Goal: Information Seeking & Learning: Check status

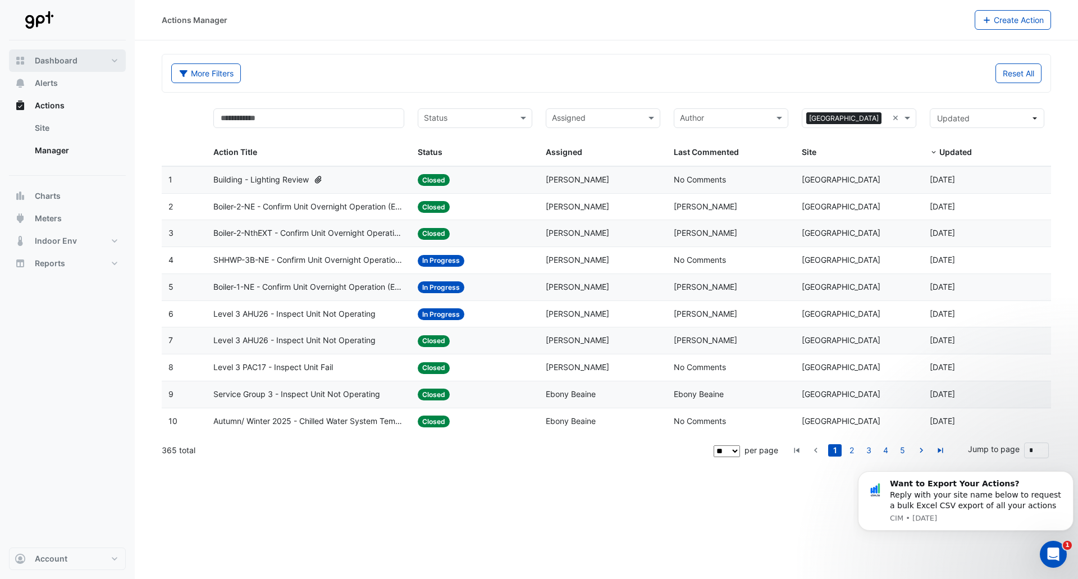
click at [69, 60] on span "Dashboard" at bounding box center [56, 60] width 43 height 11
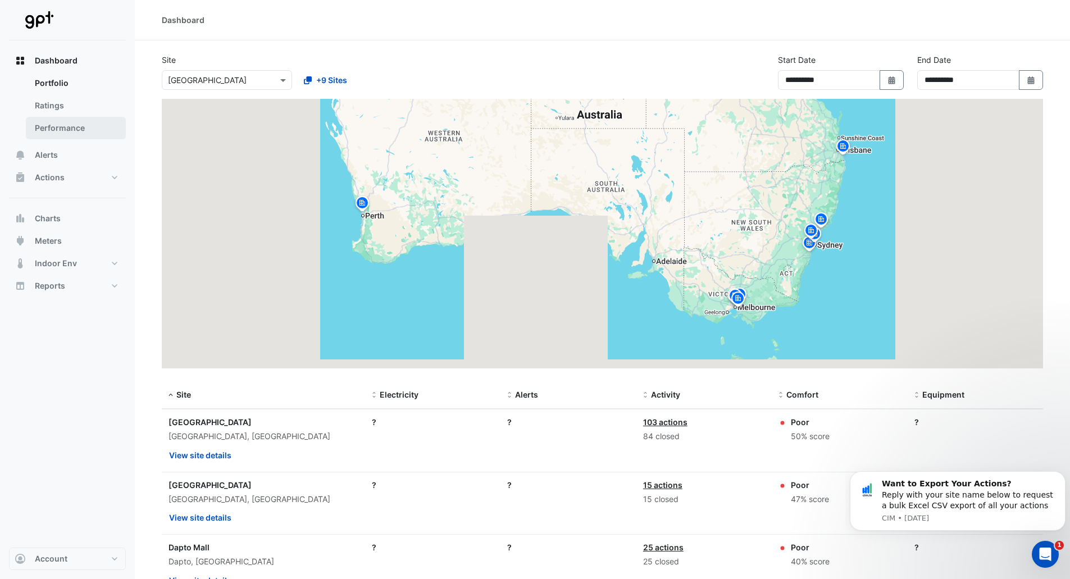
click at [66, 126] on link "Performance" at bounding box center [76, 128] width 100 height 22
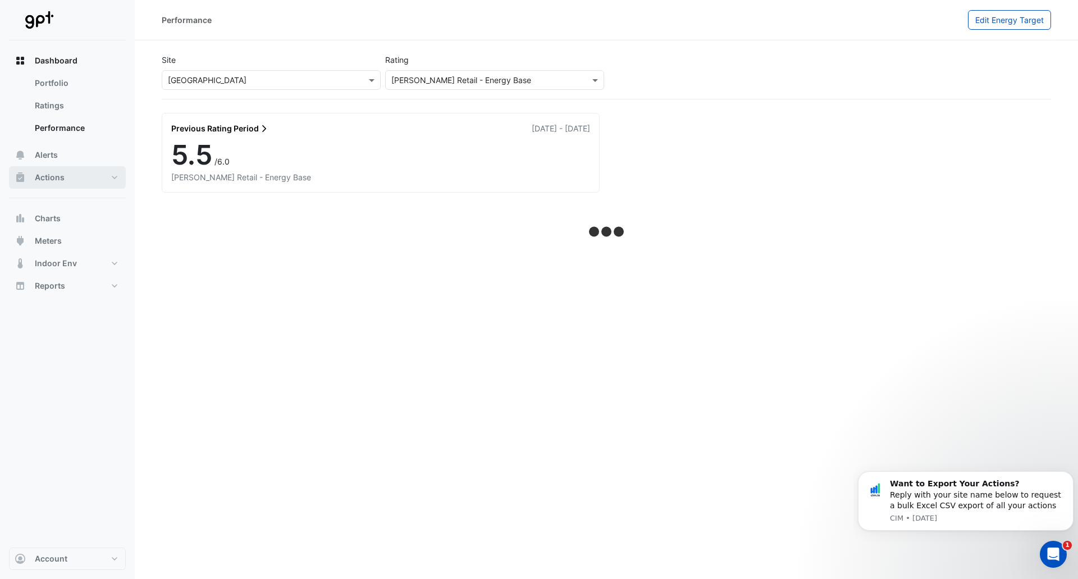
click at [77, 177] on button "Actions" at bounding box center [67, 177] width 117 height 22
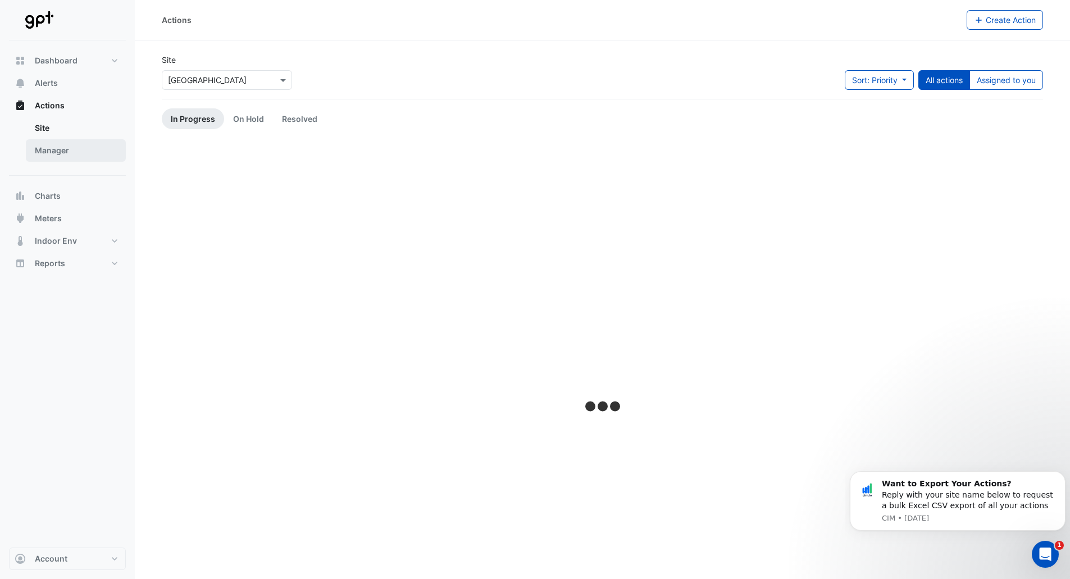
click at [76, 148] on link "Manager" at bounding box center [76, 150] width 100 height 22
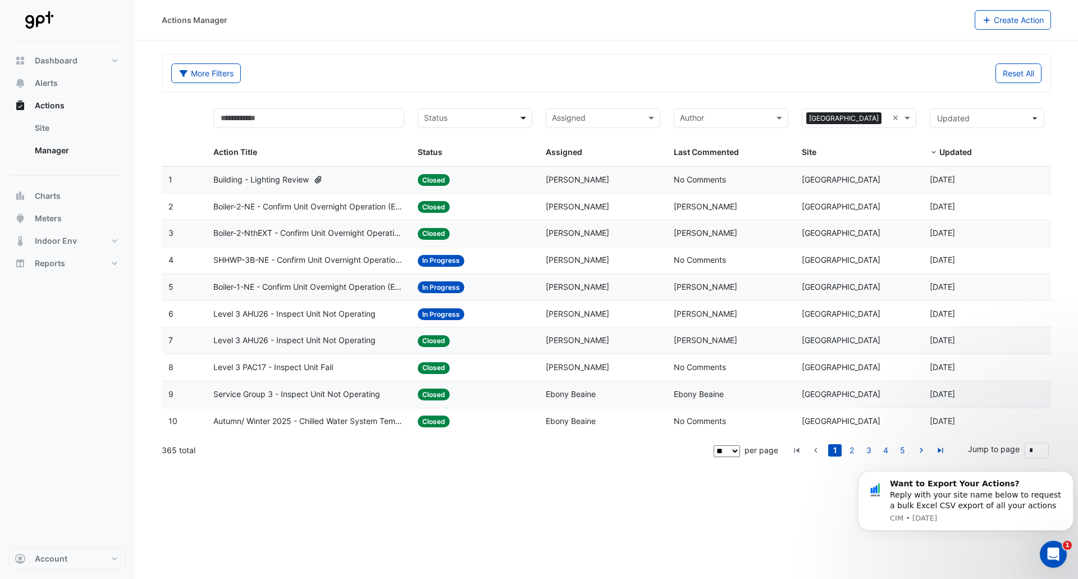
click at [528, 114] on span at bounding box center [525, 118] width 14 height 13
click at [184, 133] on datatable-header-cell at bounding box center [184, 134] width 45 height 65
click at [350, 118] on input "text" at bounding box center [308, 118] width 191 height 20
click at [228, 78] on button "More Filters" at bounding box center [206, 73] width 70 height 20
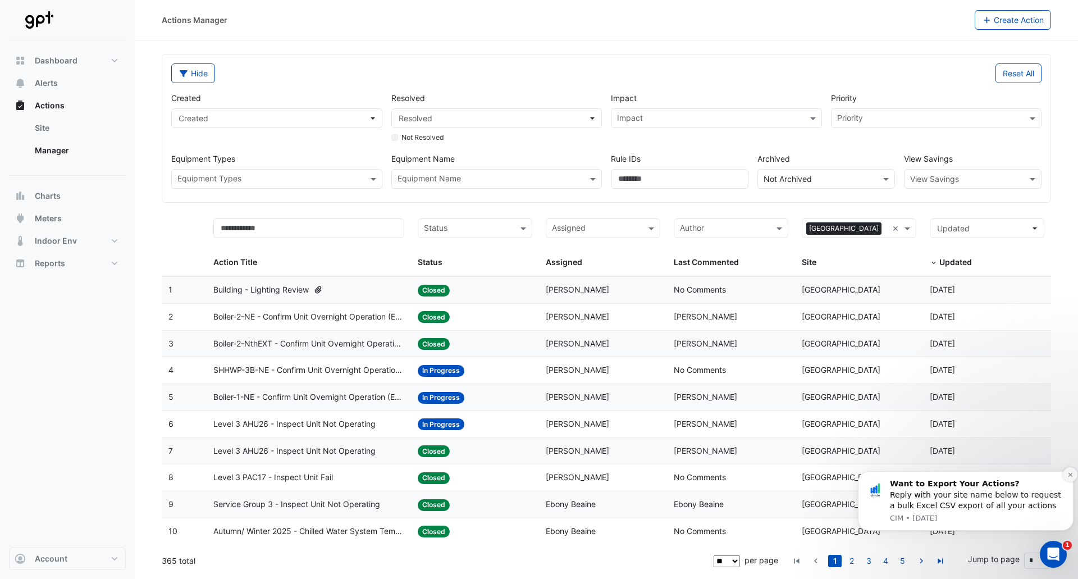
click at [1069, 475] on icon "Dismiss notification" at bounding box center [1071, 475] width 6 height 6
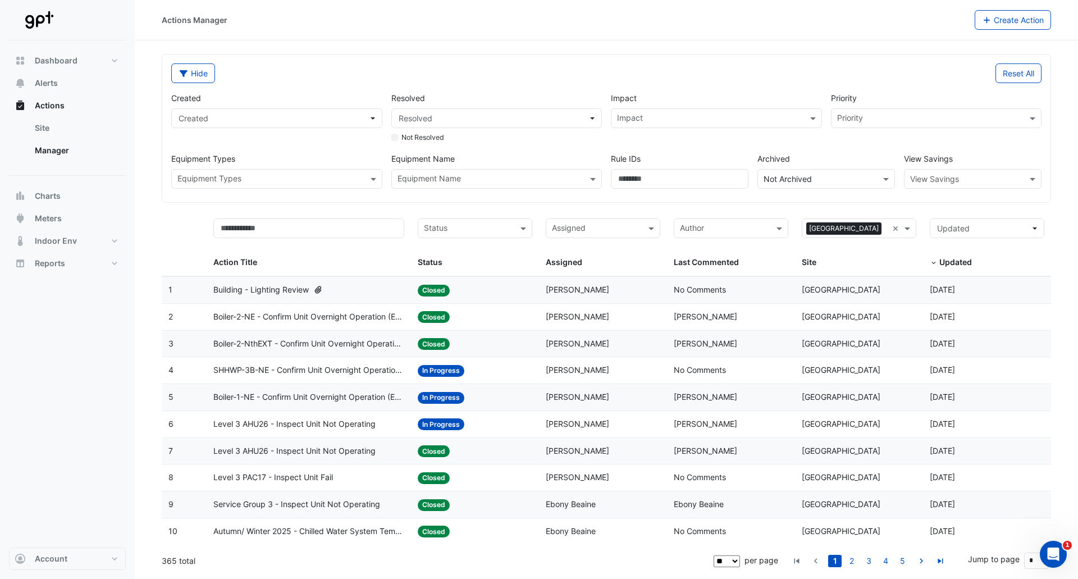
click at [276, 175] on input "text" at bounding box center [270, 180] width 186 height 12
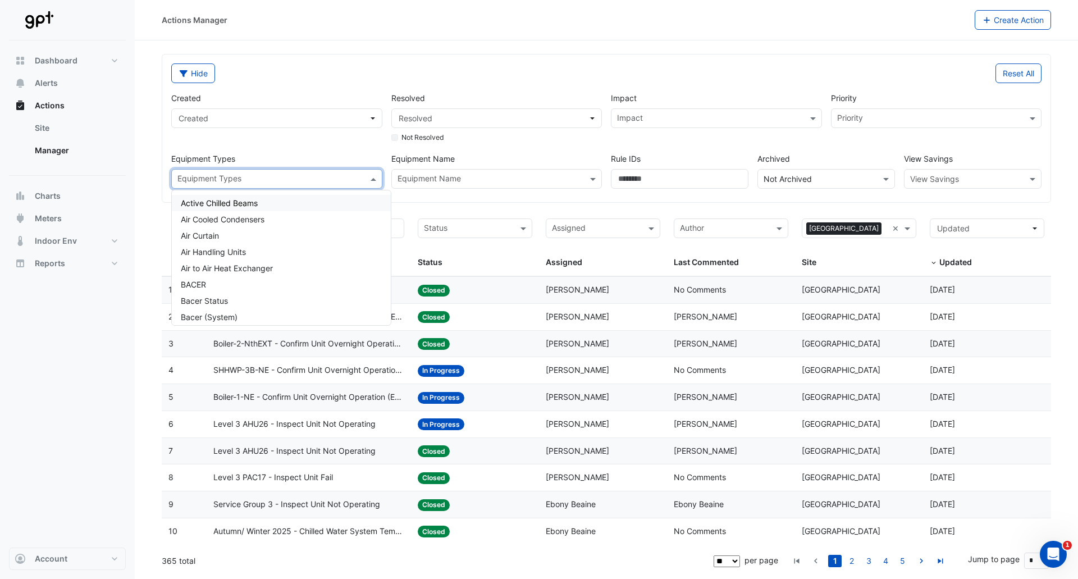
click at [265, 145] on div "Created Created Resolved Resolved Not Resolved Impact Impact Priority Priority …" at bounding box center [606, 136] width 879 height 106
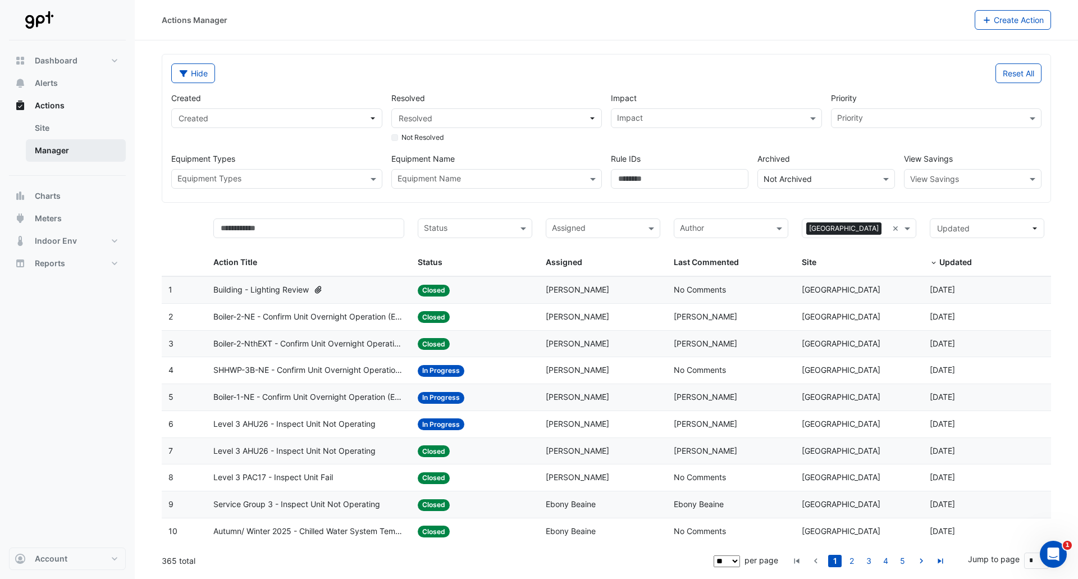
click at [49, 152] on link "Manager" at bounding box center [76, 150] width 100 height 22
click at [76, 193] on button "Charts" at bounding box center [67, 196] width 117 height 22
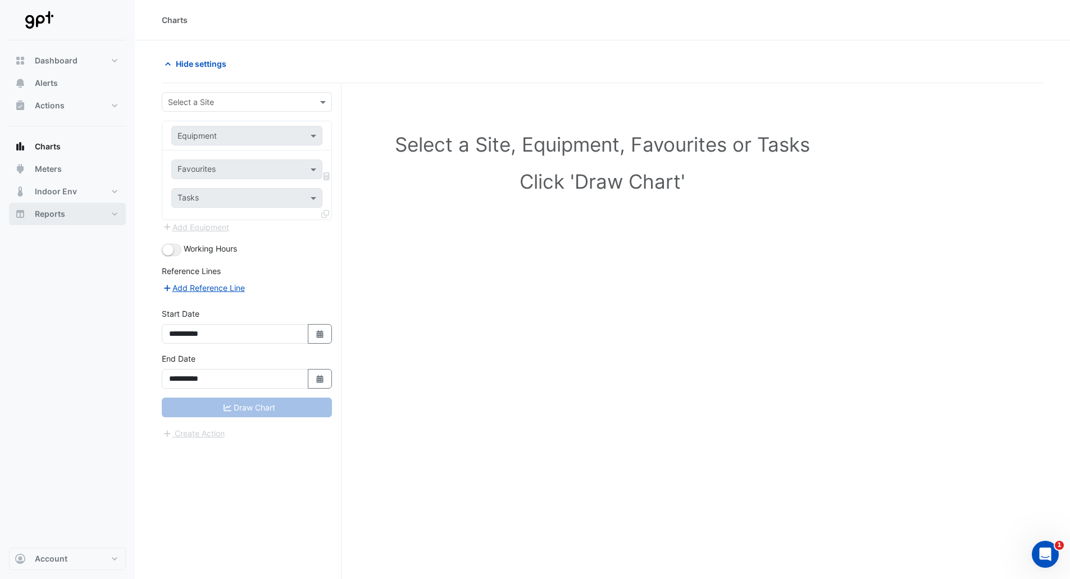
click at [81, 212] on button "Reports" at bounding box center [67, 214] width 117 height 22
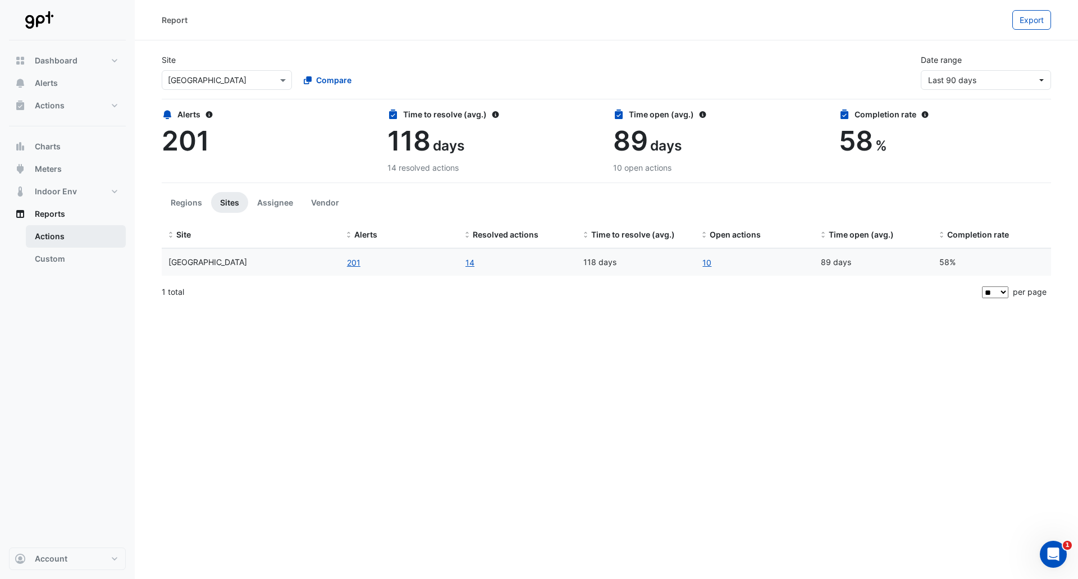
click at [55, 238] on link "Actions" at bounding box center [76, 236] width 100 height 22
click at [49, 261] on link "Custom" at bounding box center [76, 259] width 100 height 22
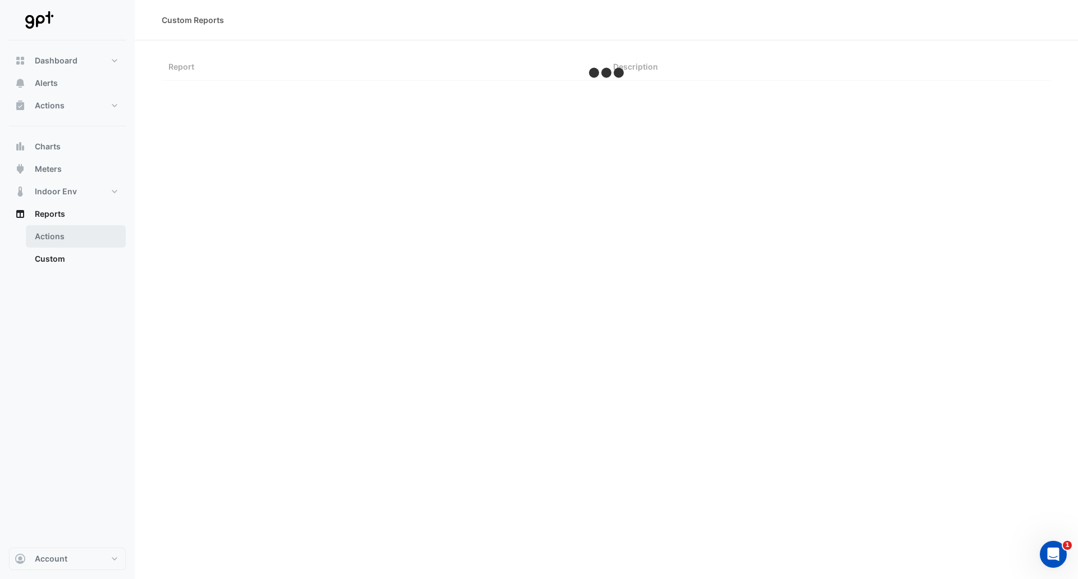
click at [55, 235] on link "Actions" at bounding box center [76, 236] width 100 height 22
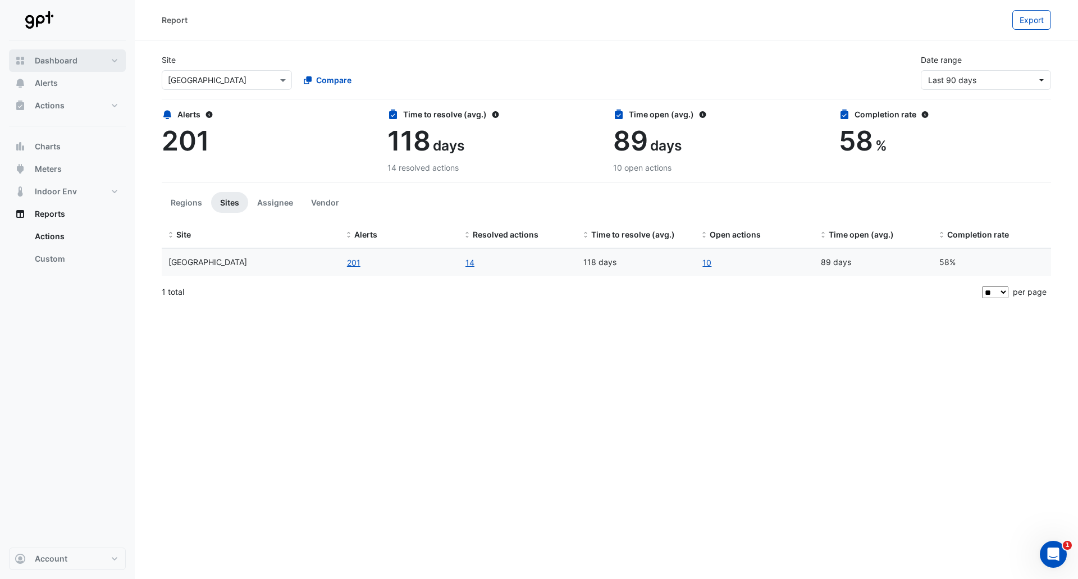
click at [59, 65] on span "Dashboard" at bounding box center [56, 60] width 43 height 11
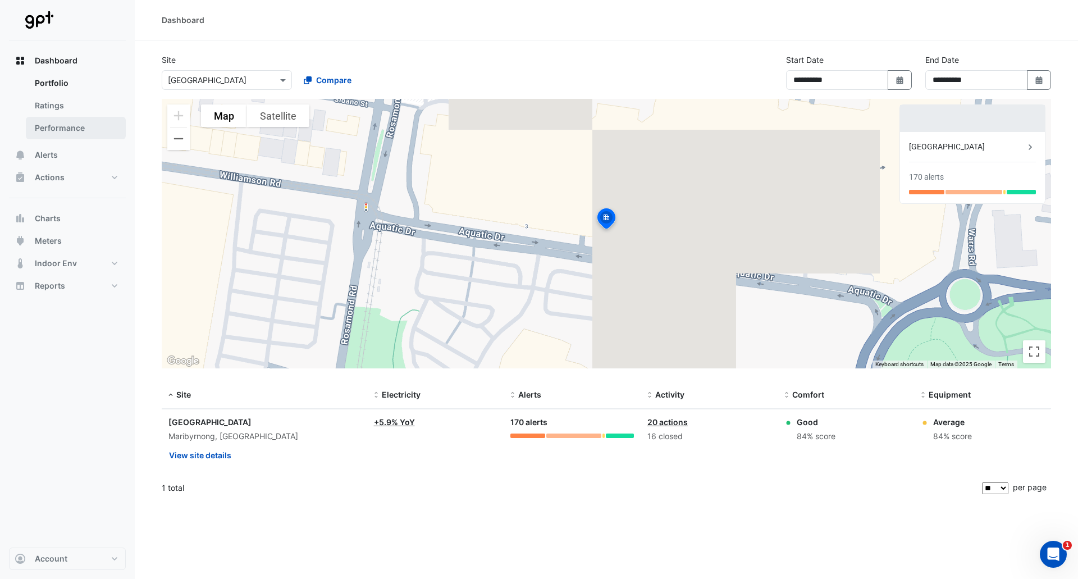
click at [62, 126] on link "Performance" at bounding box center [76, 128] width 100 height 22
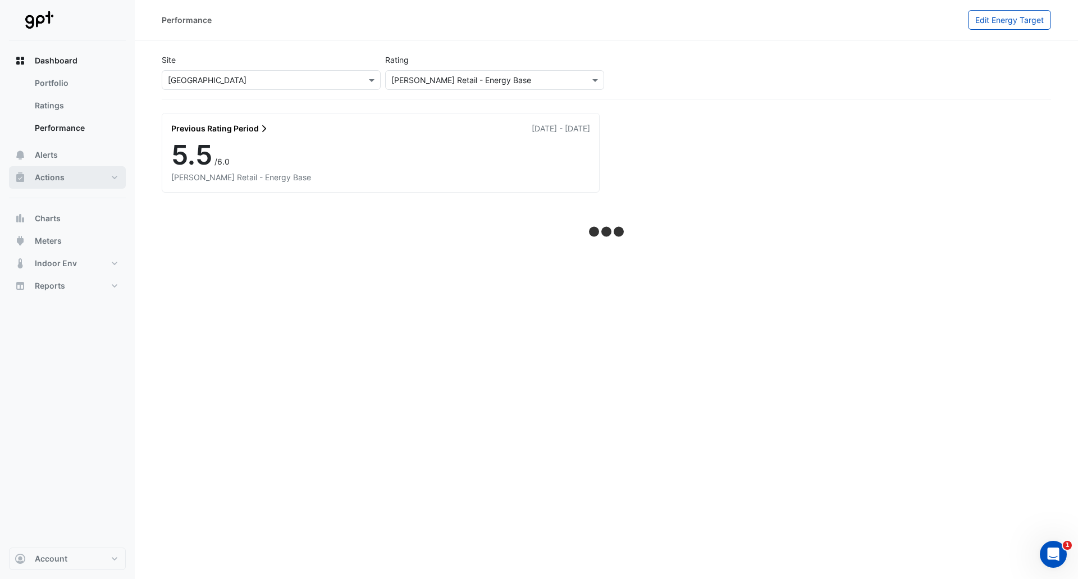
click at [72, 171] on button "Actions" at bounding box center [67, 177] width 117 height 22
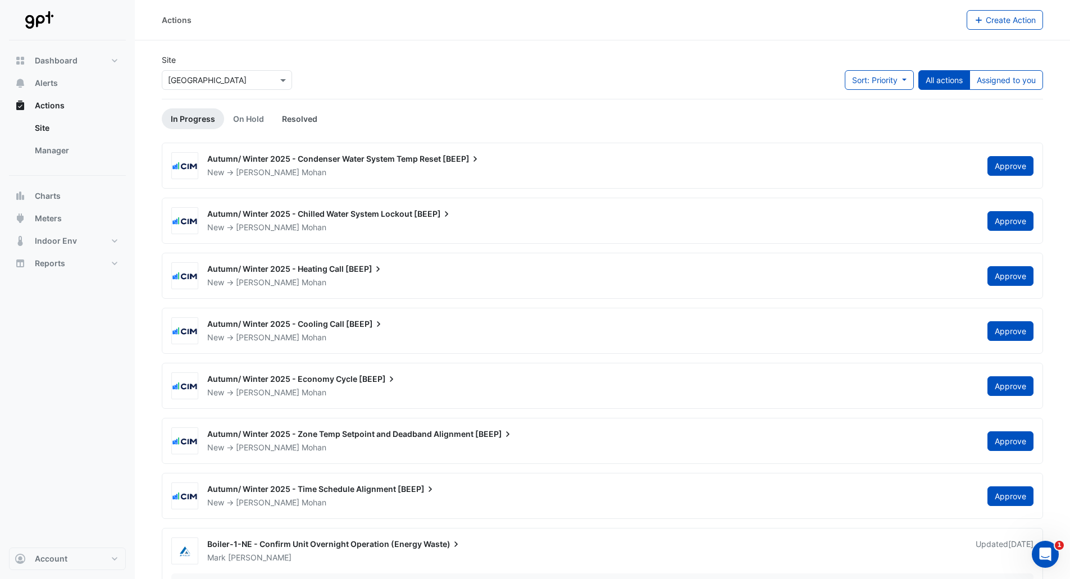
click at [310, 118] on link "Resolved" at bounding box center [299, 118] width 53 height 21
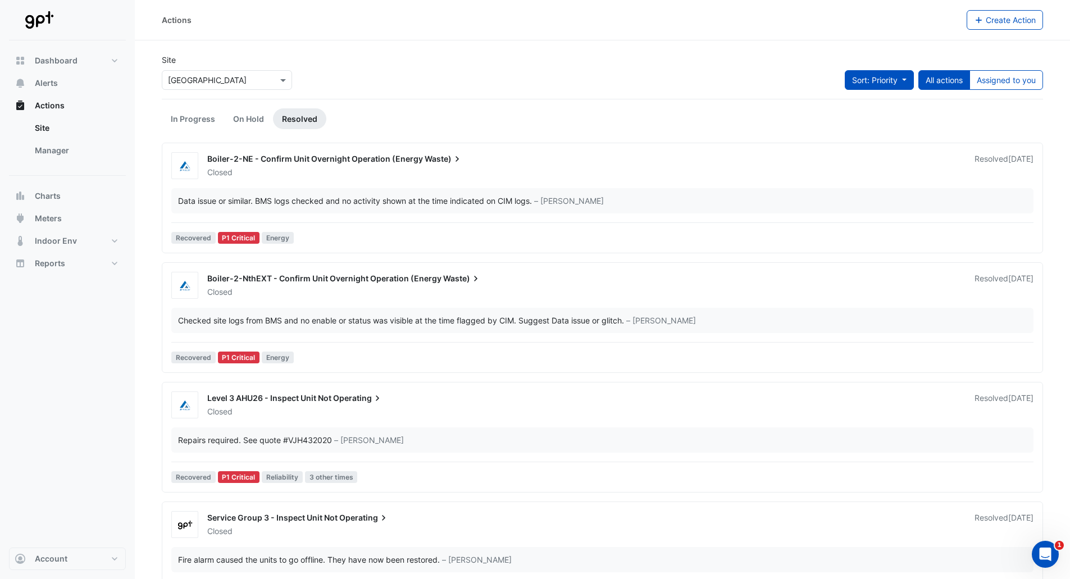
click at [880, 70] on button "Sort: Priority" at bounding box center [879, 80] width 69 height 20
click at [699, 57] on div "Site Select a Site × Highpoint Shopping Centre Sort: Priority All actions Assig…" at bounding box center [602, 76] width 895 height 45
click at [250, 78] on input "text" at bounding box center [215, 81] width 95 height 12
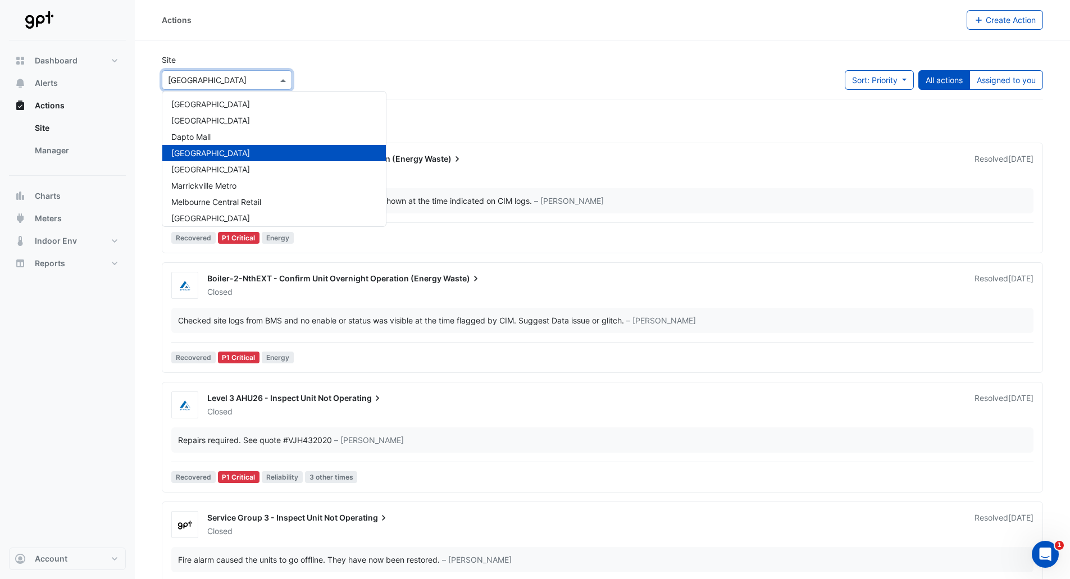
click at [502, 76] on div "Site Select a Site × [GEOGRAPHIC_DATA] [GEOGRAPHIC_DATA] [GEOGRAPHIC_DATA] [GEO…" at bounding box center [602, 76] width 895 height 45
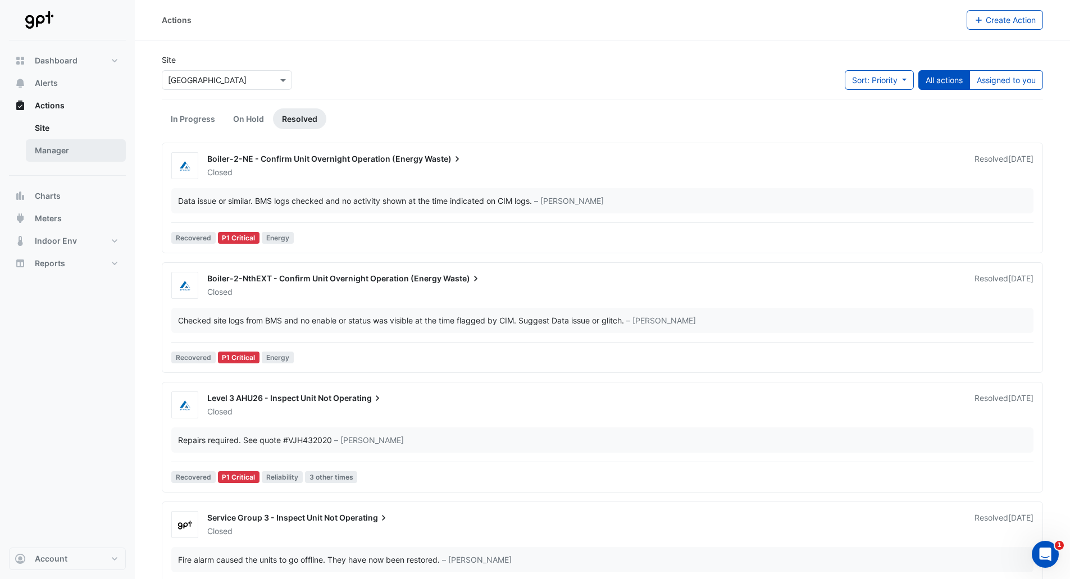
click at [48, 158] on link "Manager" at bounding box center [76, 150] width 100 height 22
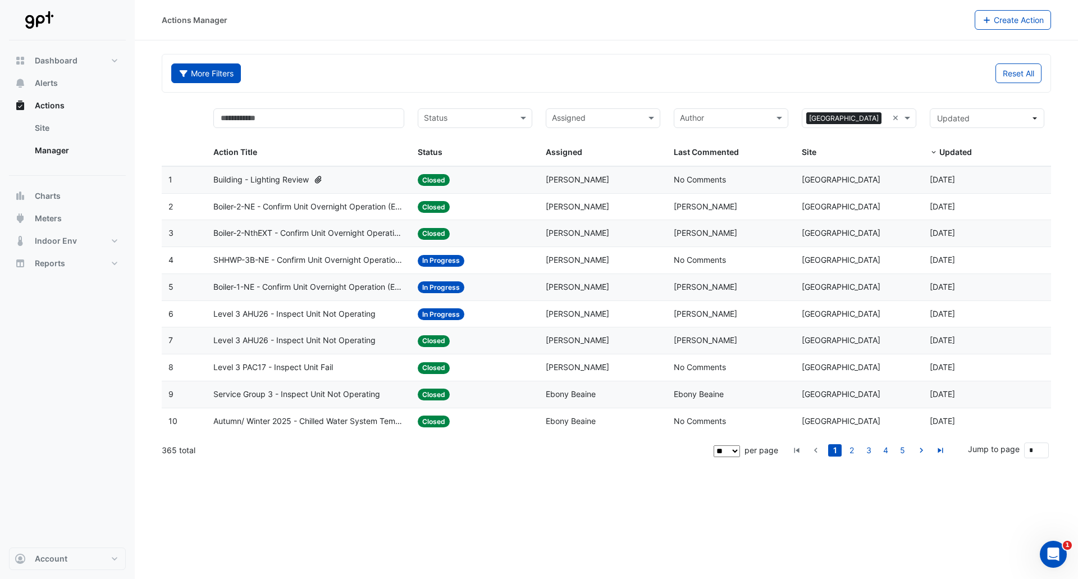
click at [206, 74] on button "More Filters" at bounding box center [206, 73] width 70 height 20
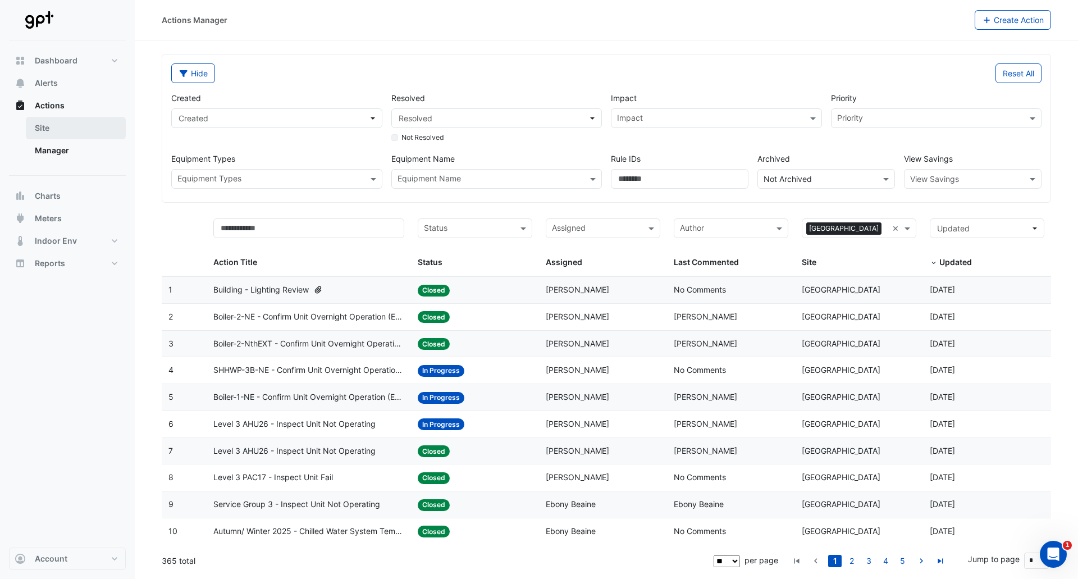
click at [68, 127] on link "Site" at bounding box center [76, 128] width 100 height 22
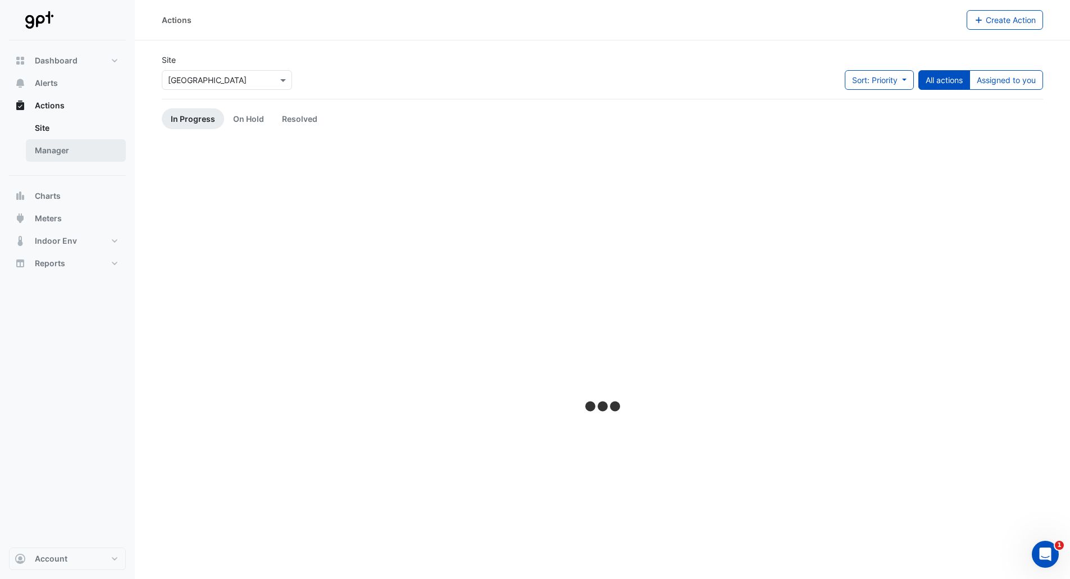
click at [57, 154] on link "Manager" at bounding box center [76, 150] width 100 height 22
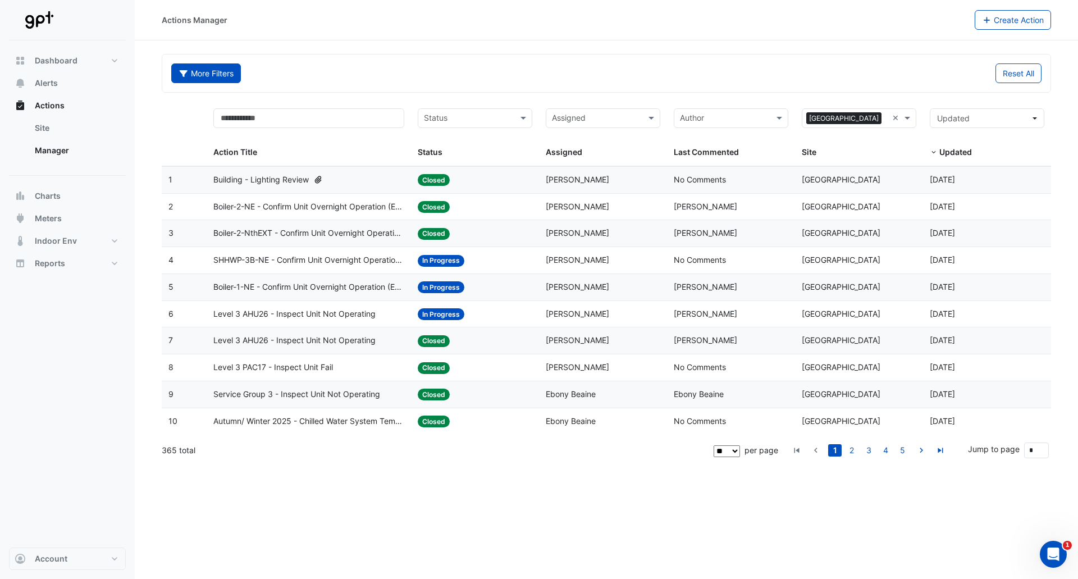
click at [209, 67] on button "More Filters" at bounding box center [206, 73] width 70 height 20
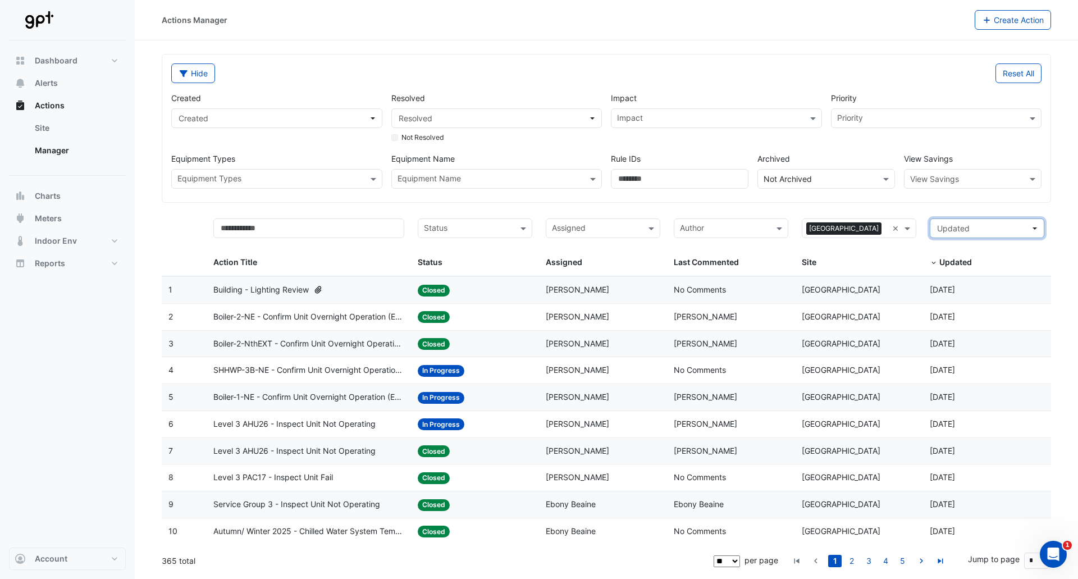
click at [996, 234] on span "Updated" at bounding box center [983, 228] width 93 height 12
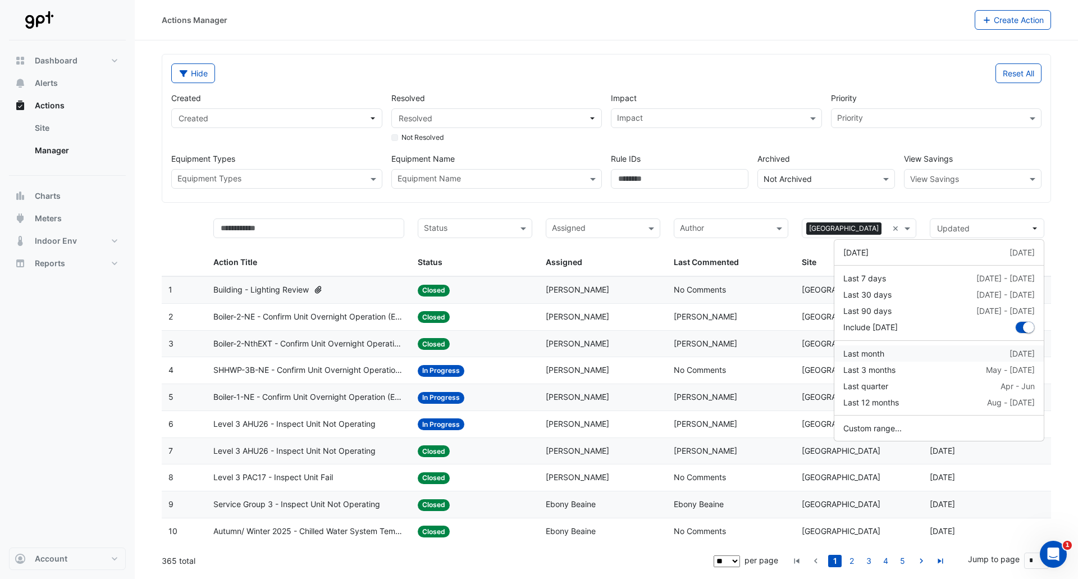
click at [887, 359] on div "Last month [DATE]" at bounding box center [939, 354] width 192 height 12
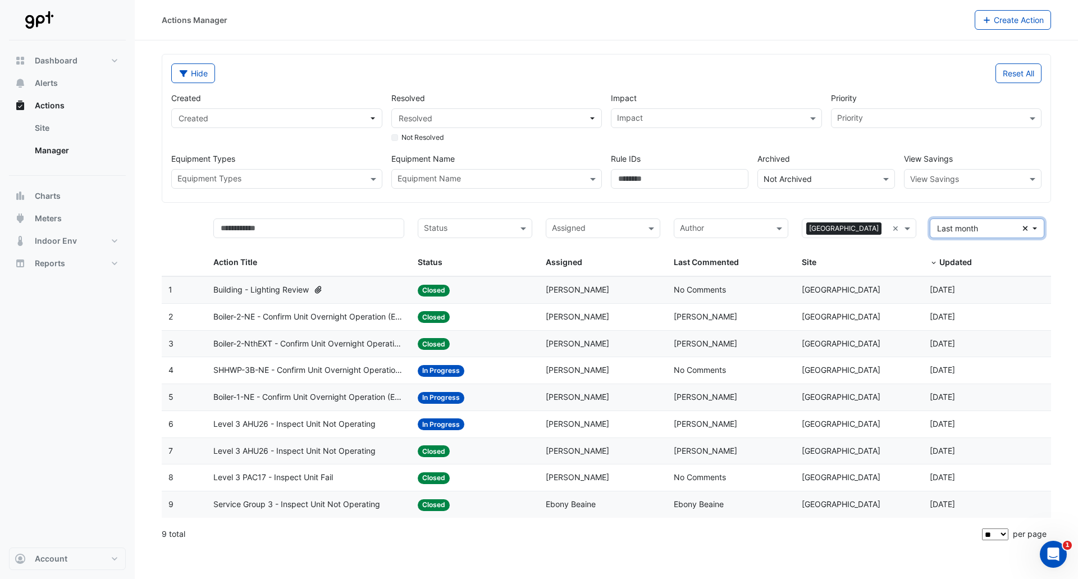
click at [984, 228] on span "Last month" at bounding box center [979, 228] width 85 height 12
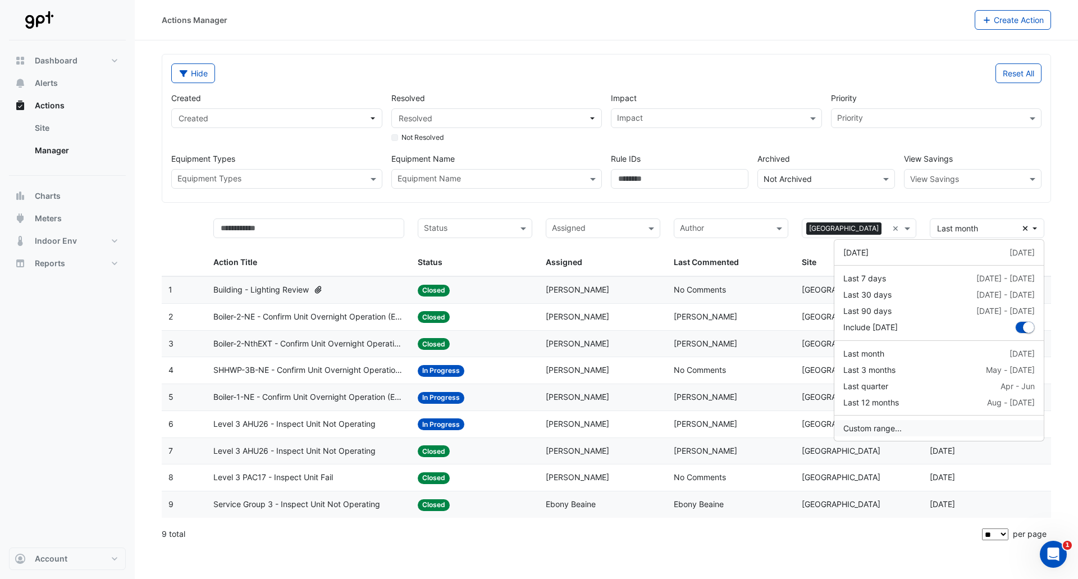
click at [911, 430] on button "Custom range..." at bounding box center [940, 428] width 210 height 16
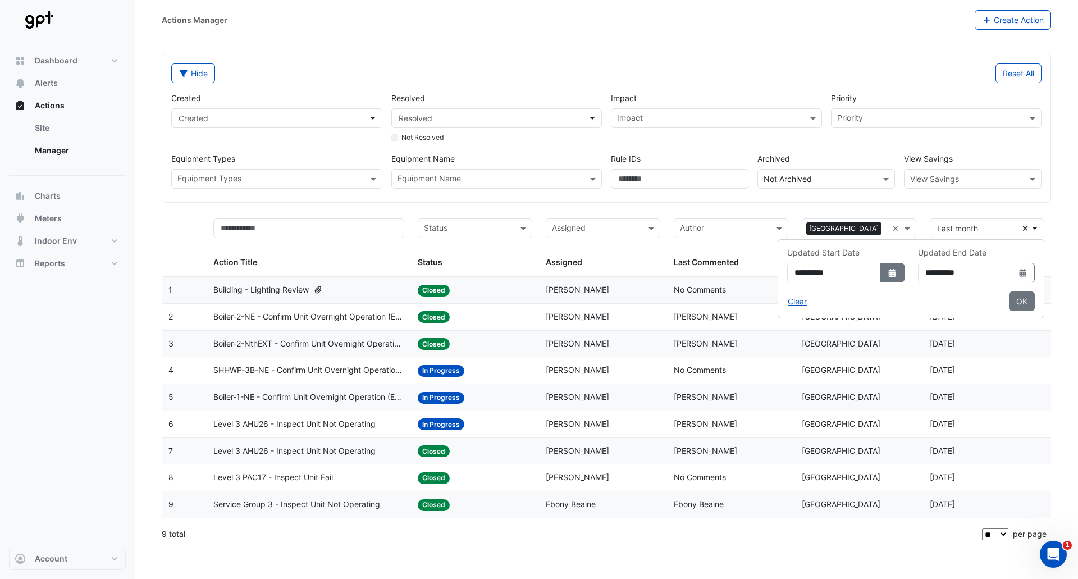
click at [887, 270] on icon "Select Date" at bounding box center [892, 273] width 10 height 8
select select "*"
select select "****"
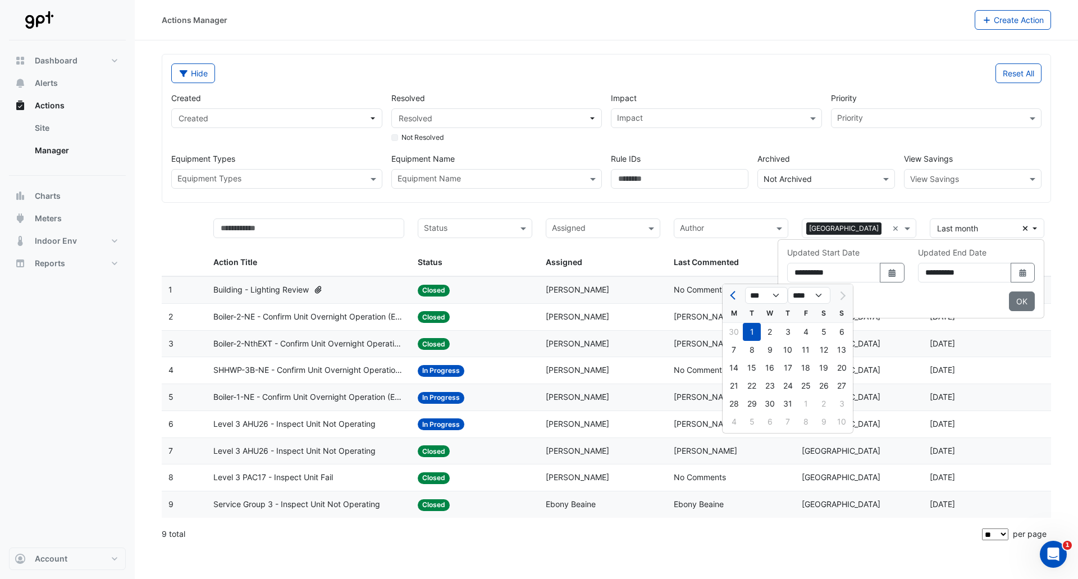
click at [727, 293] on div at bounding box center [734, 295] width 22 height 18
click at [733, 294] on span "Previous month" at bounding box center [734, 295] width 8 height 8
select select "*"
click at [842, 330] on div "1" at bounding box center [842, 332] width 18 height 18
type input "**********"
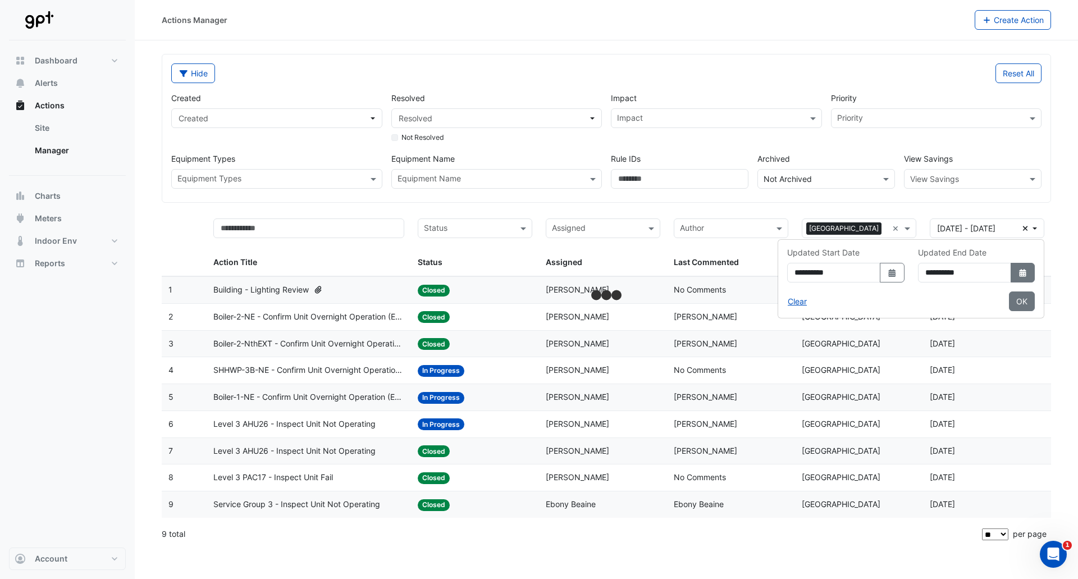
click at [1020, 272] on icon "dropDown" at bounding box center [1022, 273] width 7 height 8
click at [899, 293] on button "Previous month" at bounding box center [894, 295] width 13 height 18
select select "*"
click at [888, 422] on div "30" at bounding box center [895, 422] width 18 height 18
type input "**********"
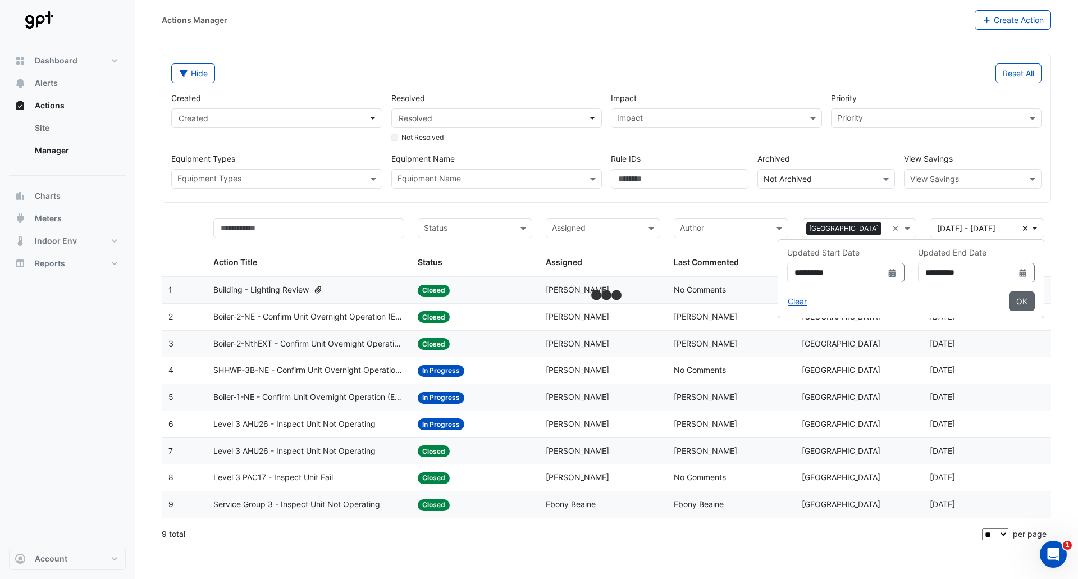
click at [1019, 295] on button "OK" at bounding box center [1022, 301] width 26 height 20
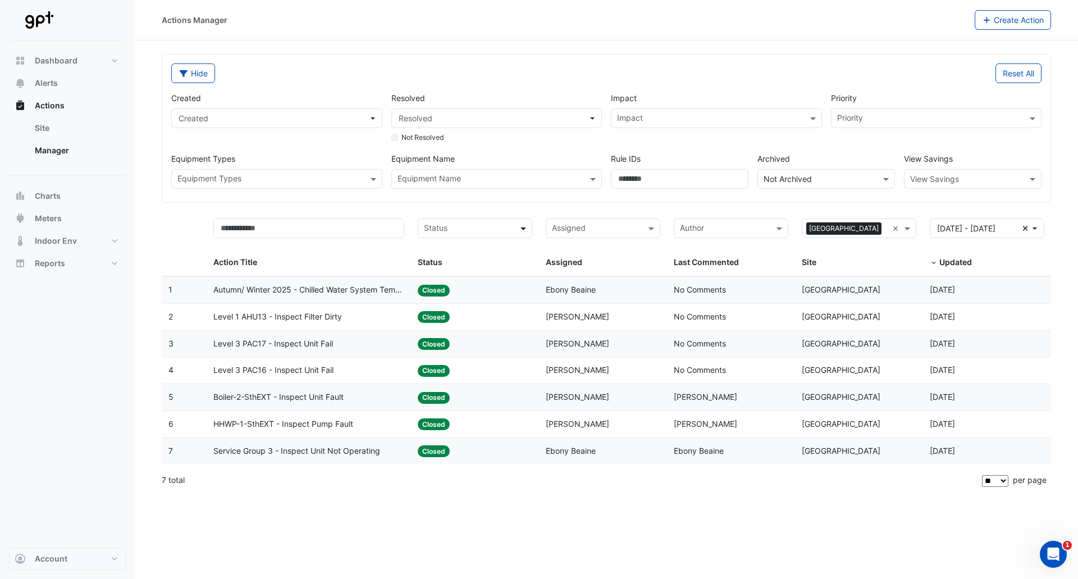
click at [525, 227] on span at bounding box center [525, 228] width 14 height 13
click at [652, 231] on span at bounding box center [653, 228] width 14 height 13
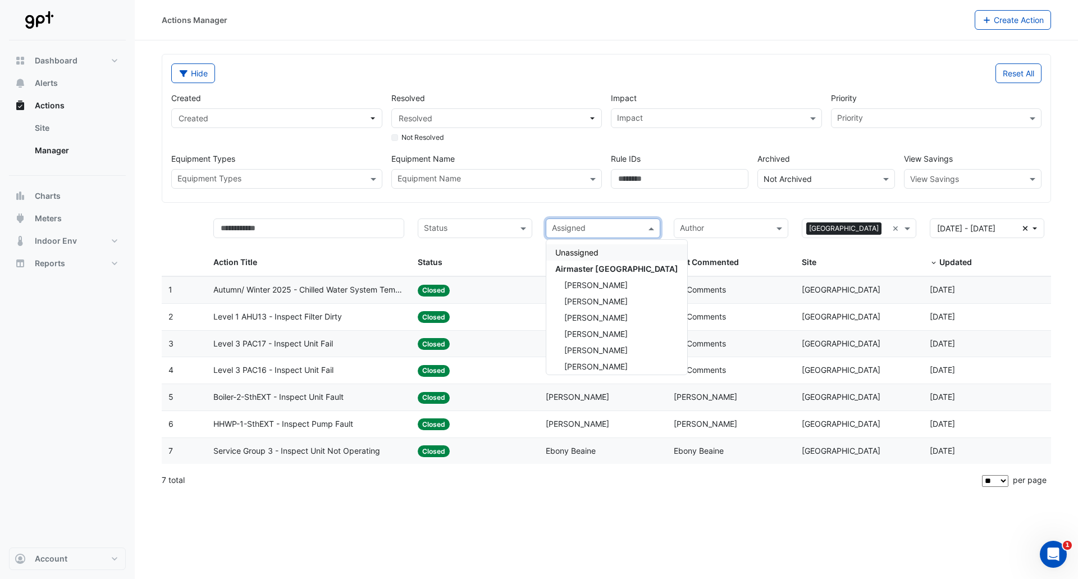
click at [652, 231] on span at bounding box center [653, 228] width 14 height 13
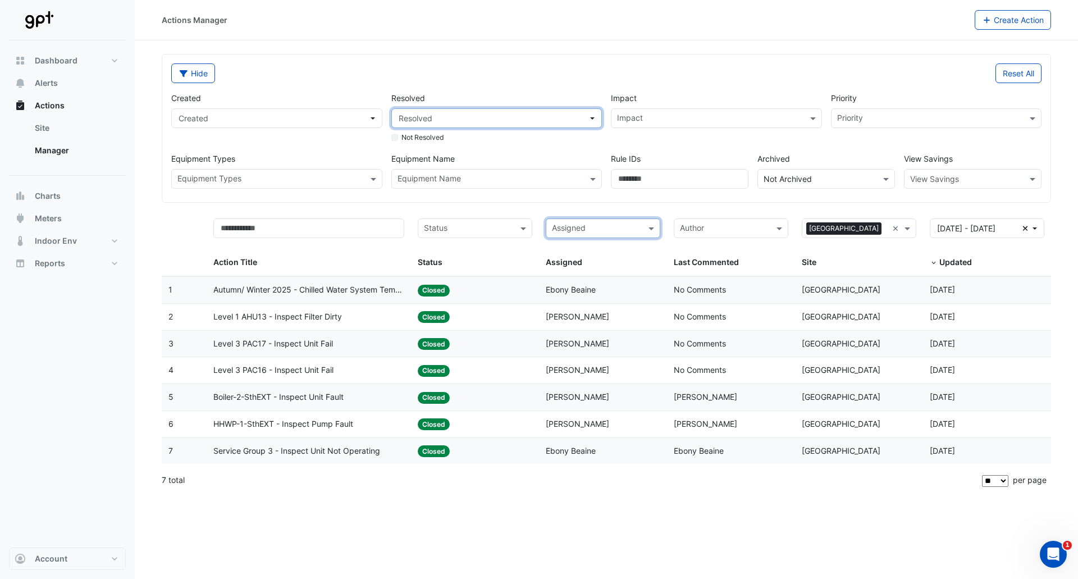
click at [449, 115] on span "Resolved" at bounding box center [494, 118] width 190 height 12
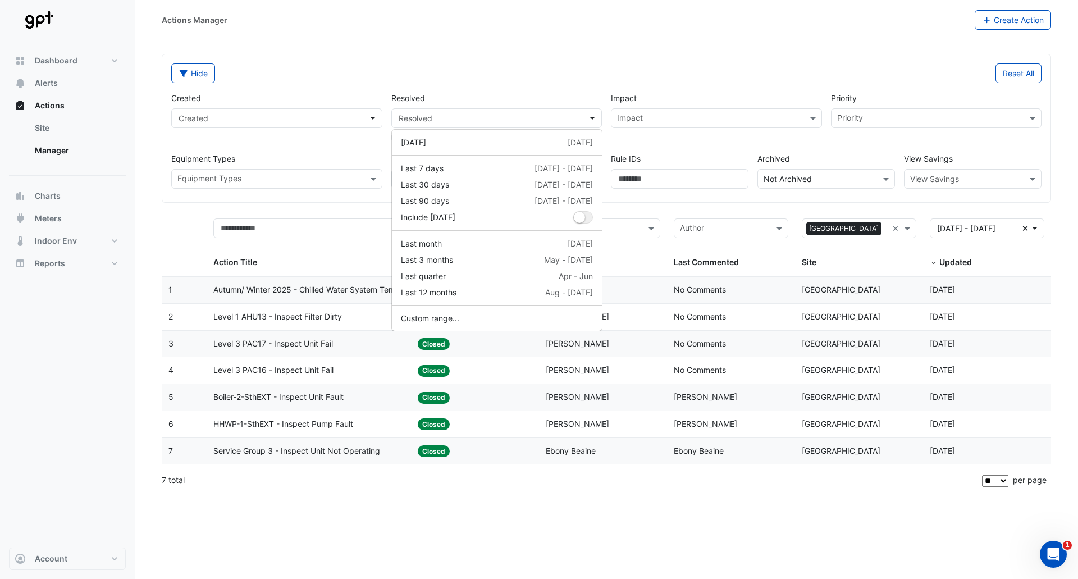
click at [450, 60] on div "Hide Reset All Created Created Resolved Resolved Not Resolved Impact Impact Pri…" at bounding box center [606, 128] width 888 height 148
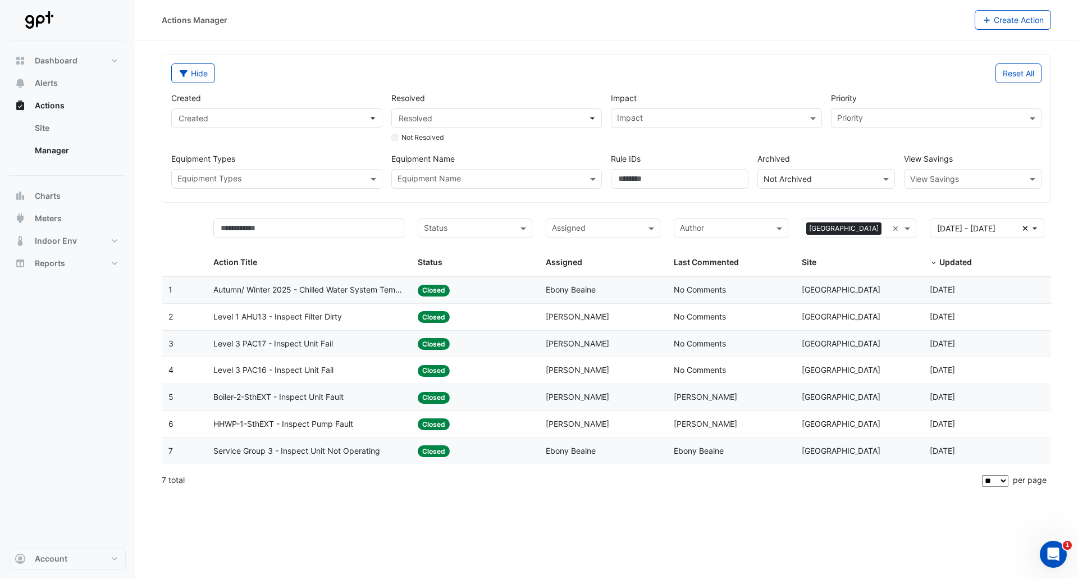
click at [369, 289] on span "Autumn/ Winter 2025 - Chilled Water System Temp Reset [BEEP]" at bounding box center [308, 290] width 191 height 13
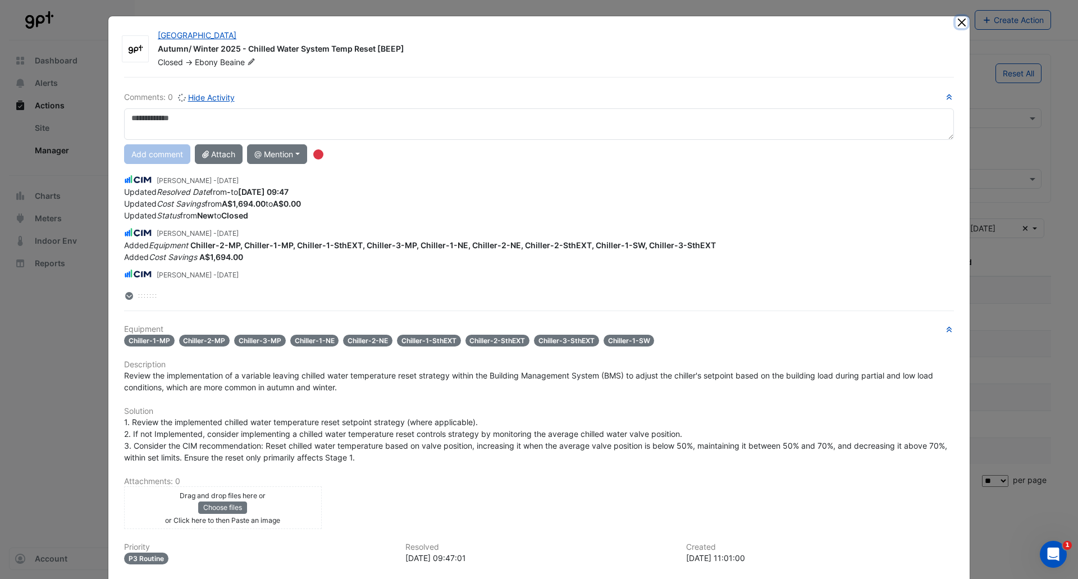
click at [958, 20] on button "Close" at bounding box center [962, 22] width 12 height 12
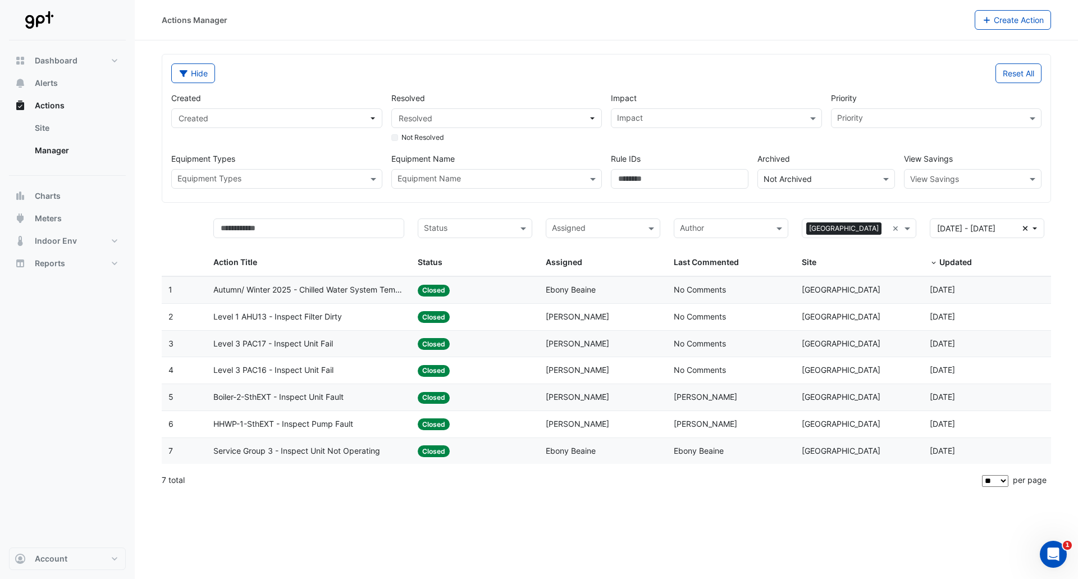
click at [648, 113] on input "text" at bounding box center [710, 119] width 186 height 12
click at [668, 74] on div "Reset All" at bounding box center [828, 73] width 442 height 20
click at [425, 118] on span "Resolved" at bounding box center [416, 118] width 34 height 10
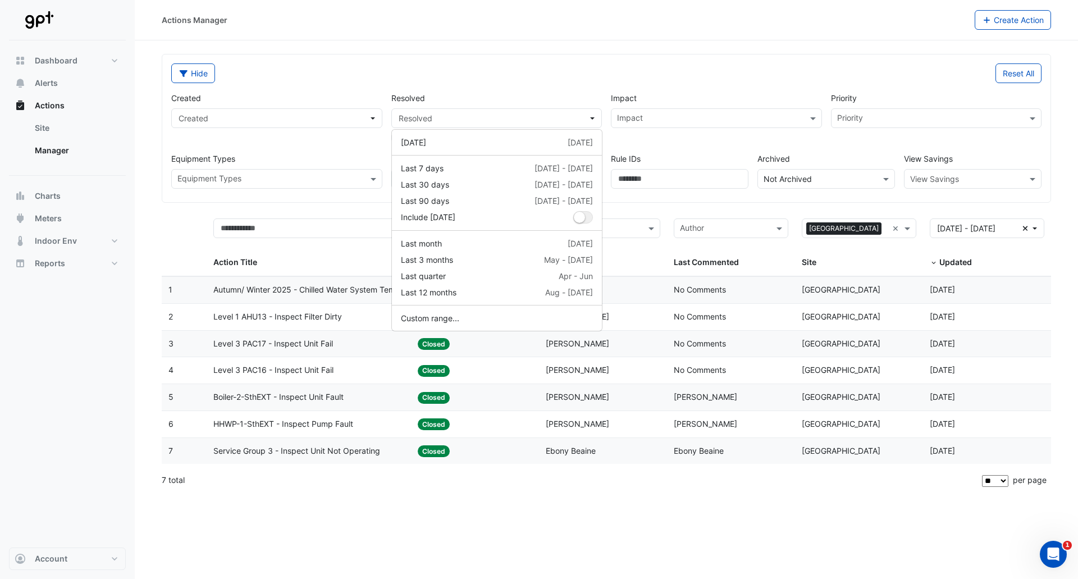
click at [446, 67] on div "Hide" at bounding box center [386, 73] width 442 height 20
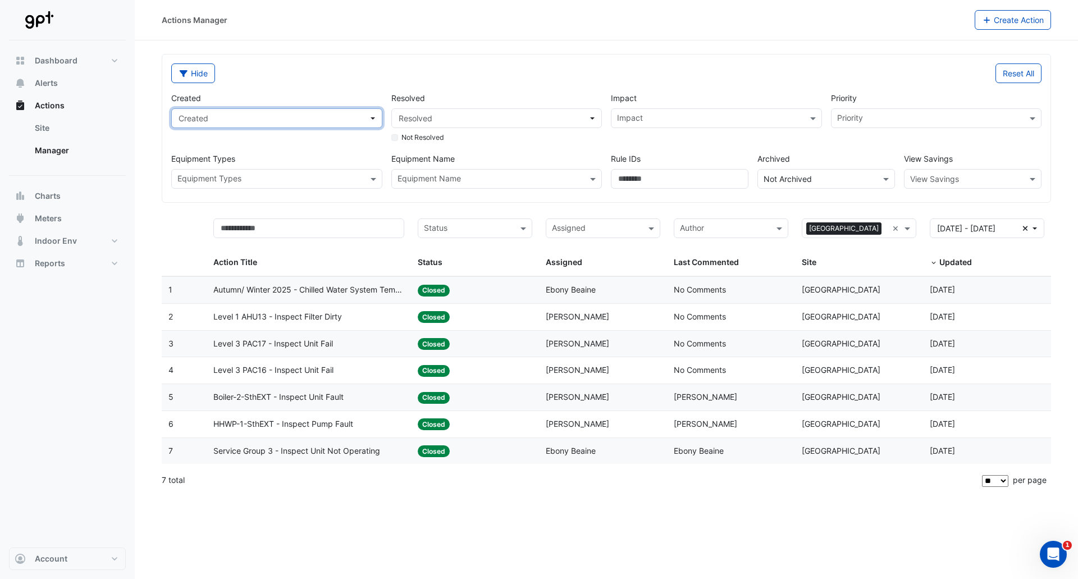
click at [323, 113] on span "Created" at bounding box center [274, 118] width 190 height 12
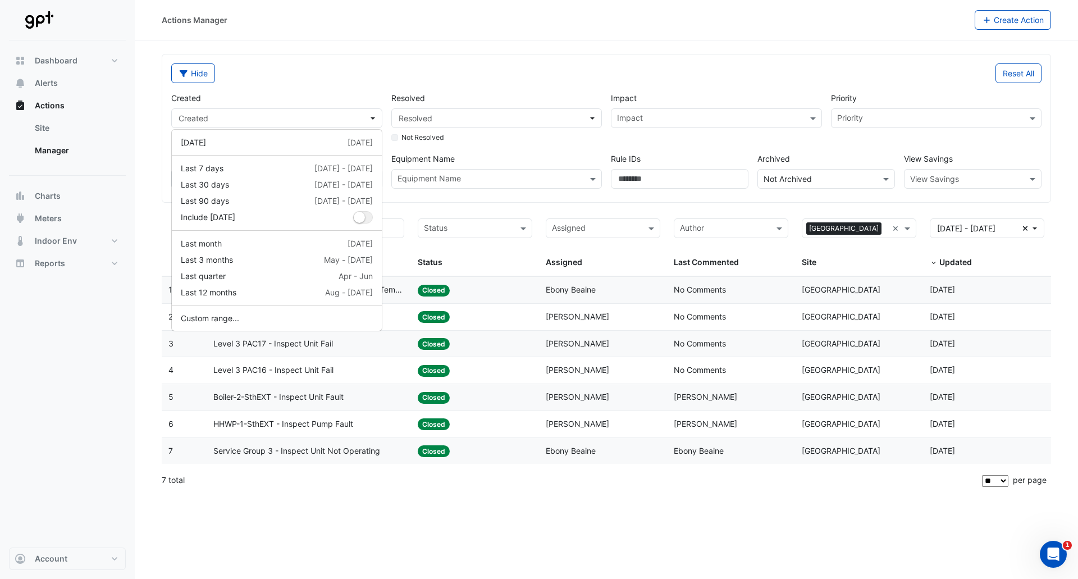
click at [333, 72] on div "Hide" at bounding box center [386, 73] width 442 height 20
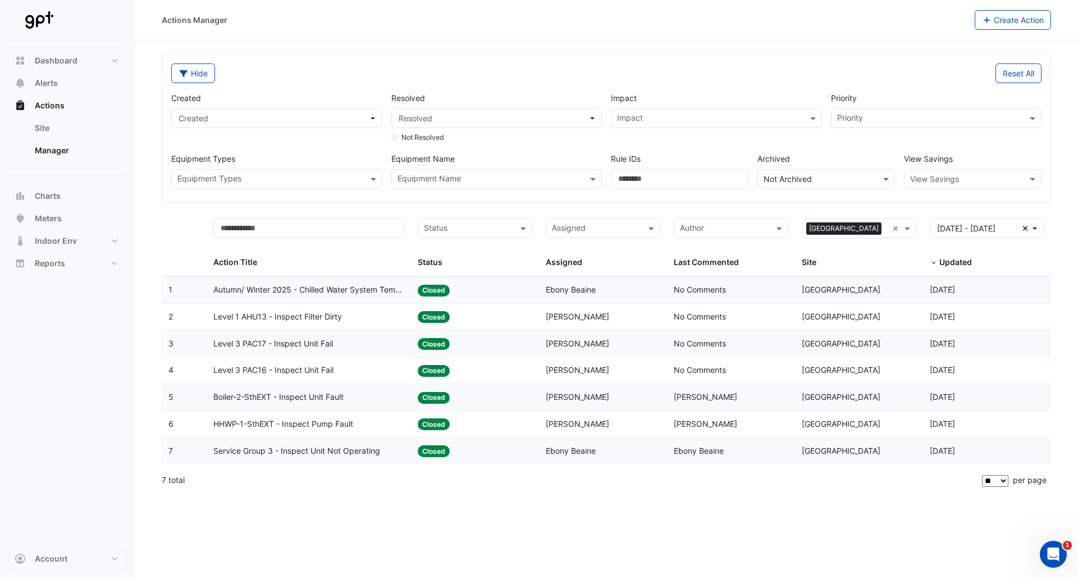
click at [971, 120] on input "text" at bounding box center [930, 119] width 186 height 12
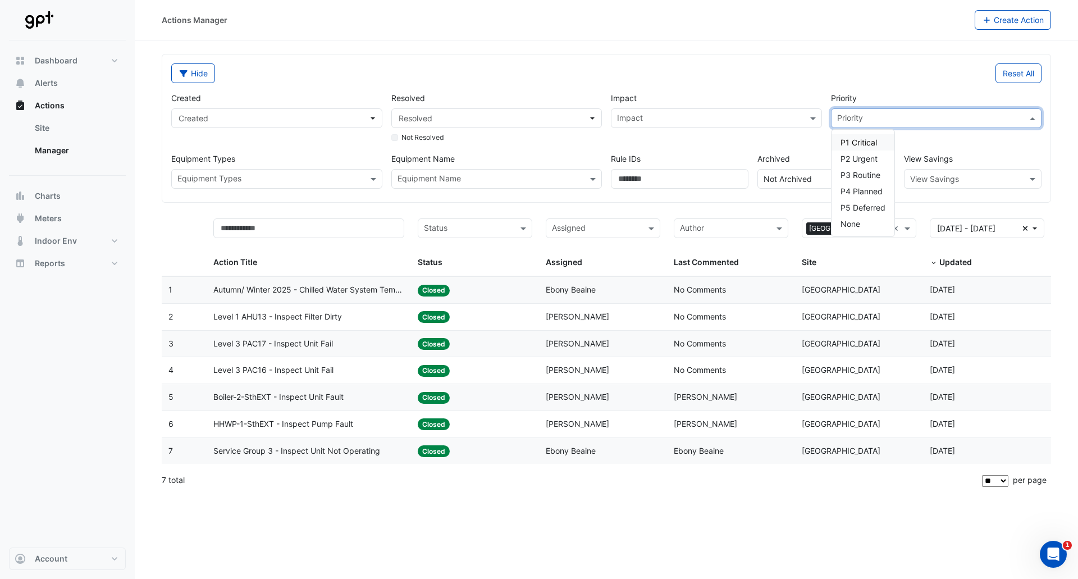
click at [893, 76] on div "Reset All" at bounding box center [828, 73] width 442 height 20
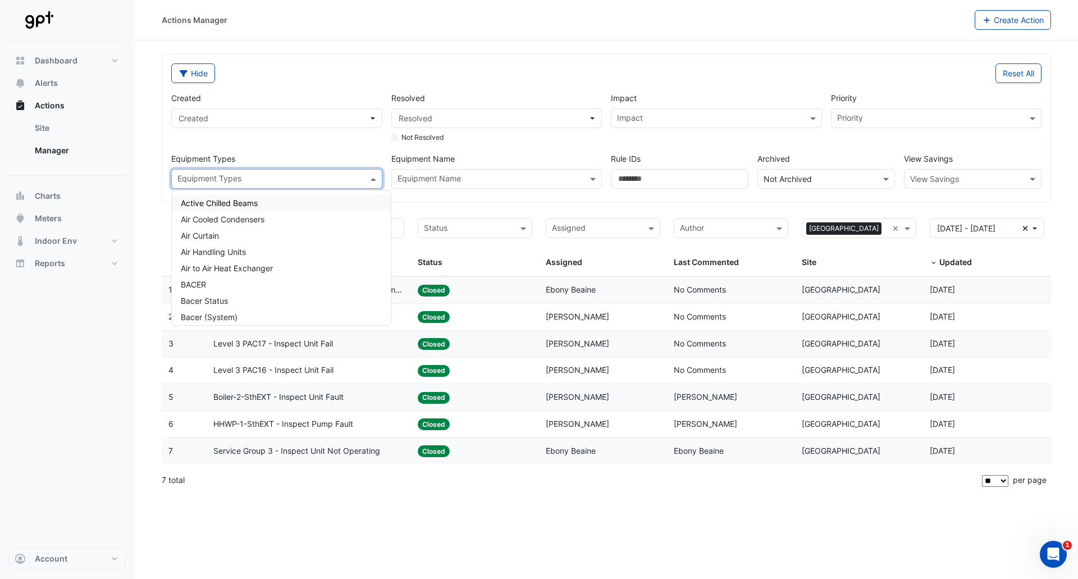
click at [328, 175] on input "text" at bounding box center [270, 180] width 186 height 12
click at [977, 231] on span "[DATE] - [DATE]" at bounding box center [966, 229] width 58 height 10
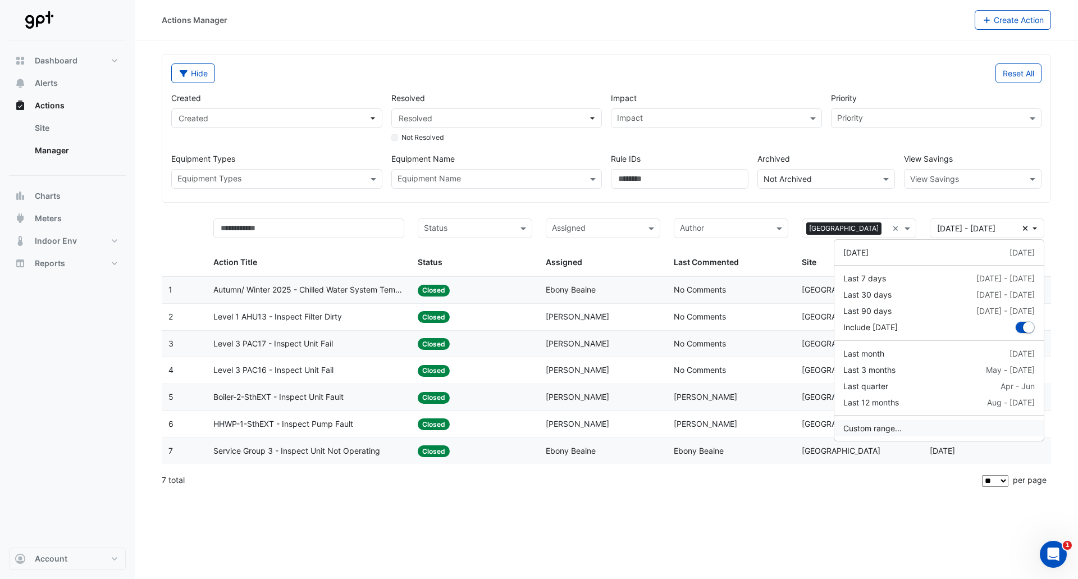
click at [881, 432] on button "Custom range..." at bounding box center [940, 428] width 210 height 16
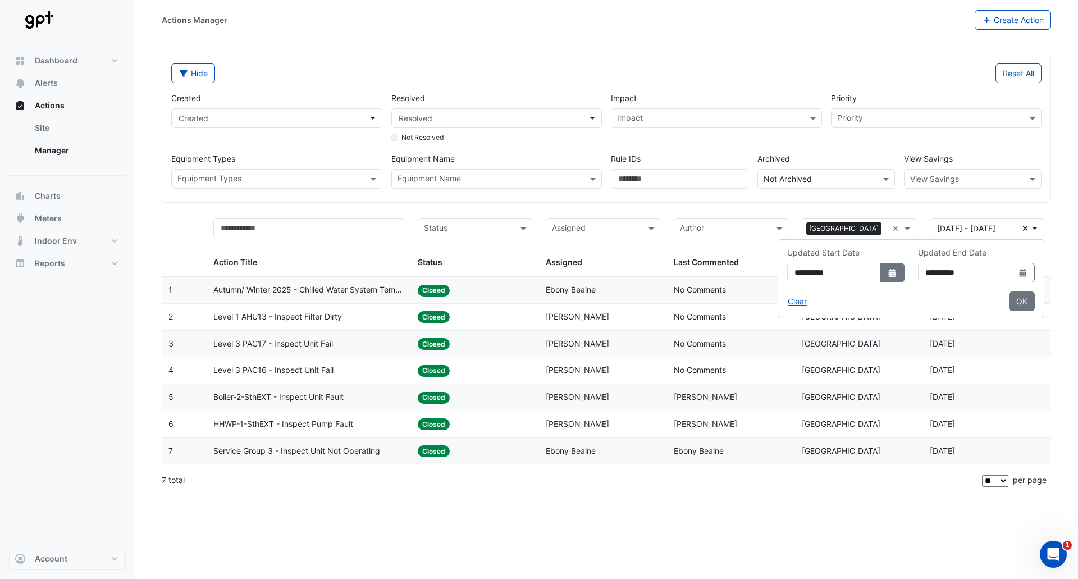
click at [887, 270] on icon "Select Date" at bounding box center [892, 273] width 10 height 8
select select "*"
select select "****"
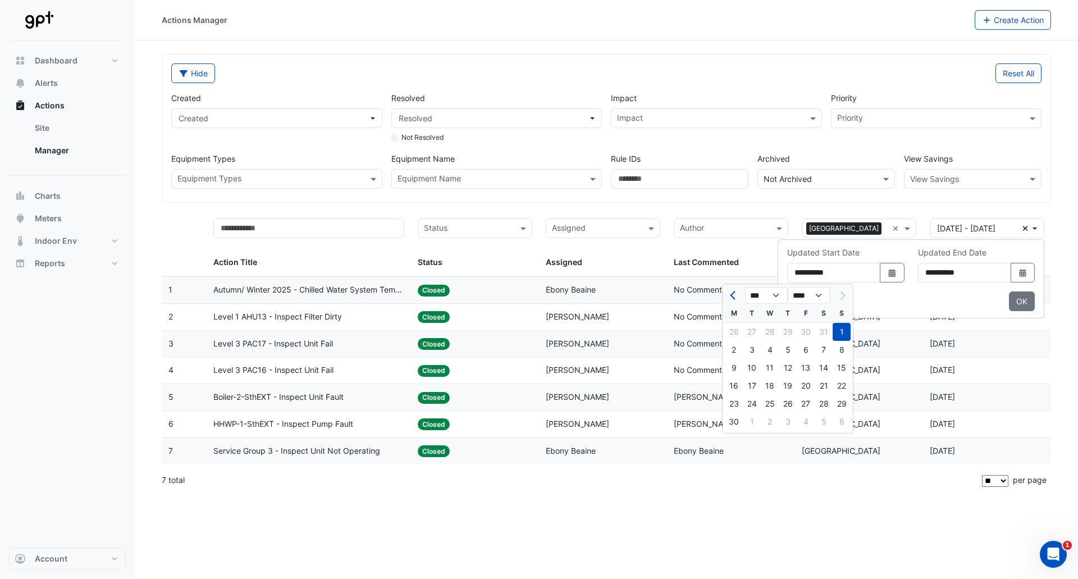
click at [731, 291] on button "Previous month" at bounding box center [733, 295] width 13 height 18
select select "*"
click at [788, 329] on div "1" at bounding box center [788, 332] width 18 height 18
type input "**********"
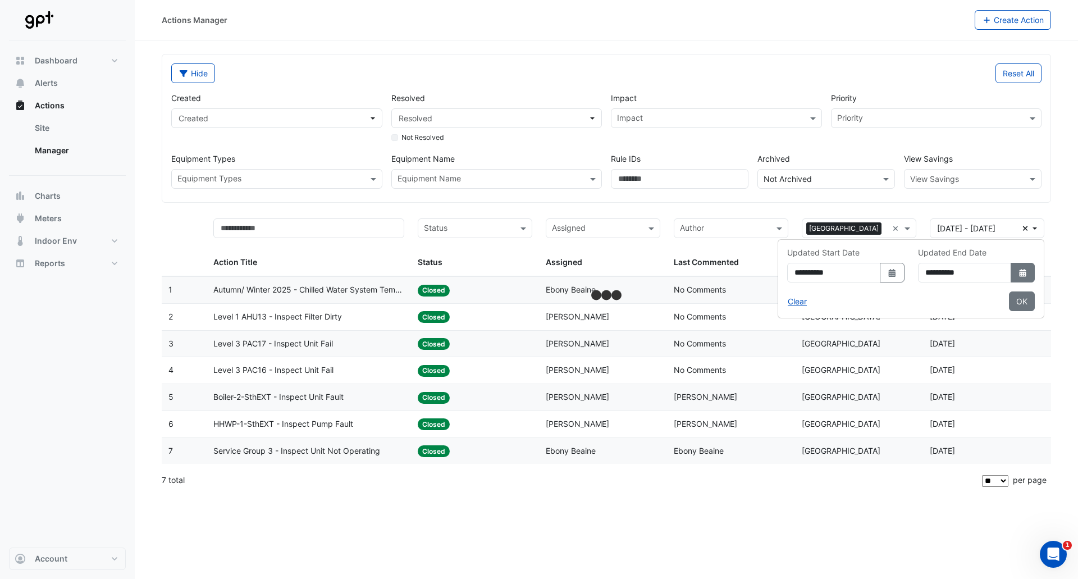
click at [1025, 269] on icon "Select Date" at bounding box center [1023, 273] width 10 height 8
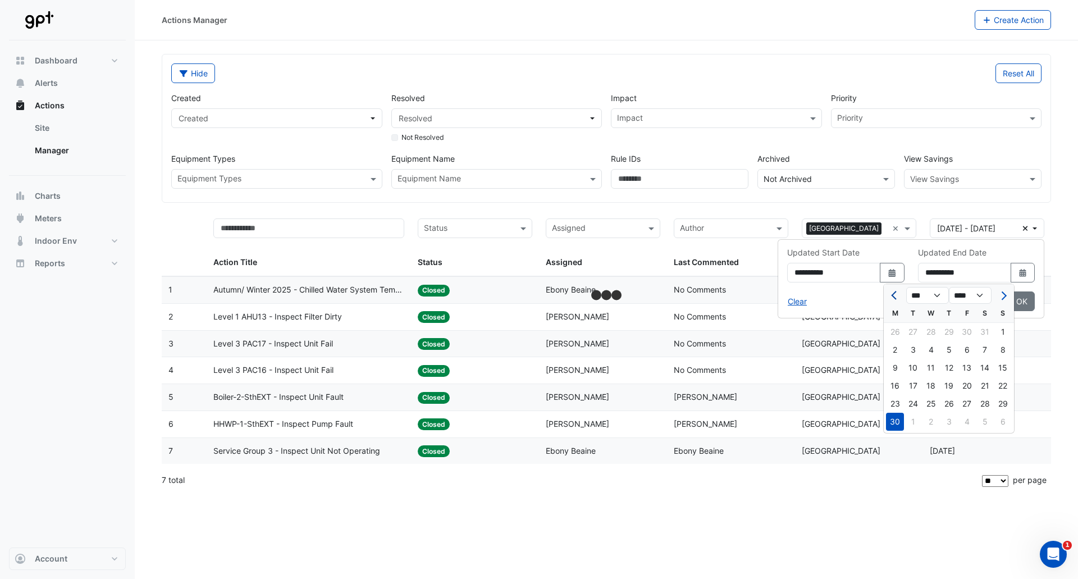
click at [893, 296] on span "Previous month" at bounding box center [895, 295] width 8 height 8
select select "*"
click at [984, 407] on div "31" at bounding box center [985, 404] width 18 height 18
type input "**********"
click at [1023, 302] on button "OK" at bounding box center [1022, 301] width 26 height 20
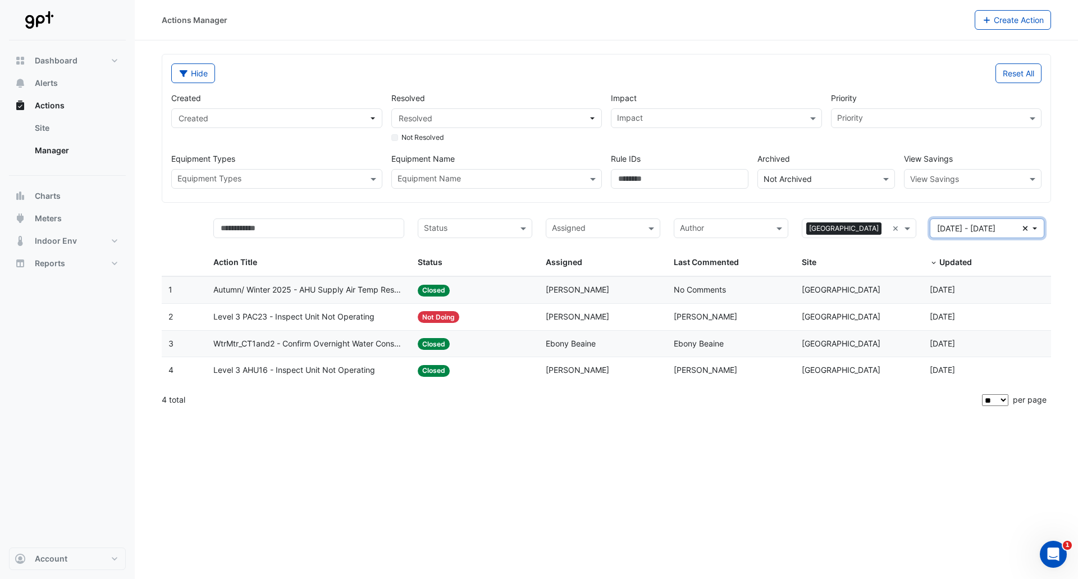
click at [1033, 226] on button "[DATE] - [DATE] Clear" at bounding box center [987, 228] width 115 height 20
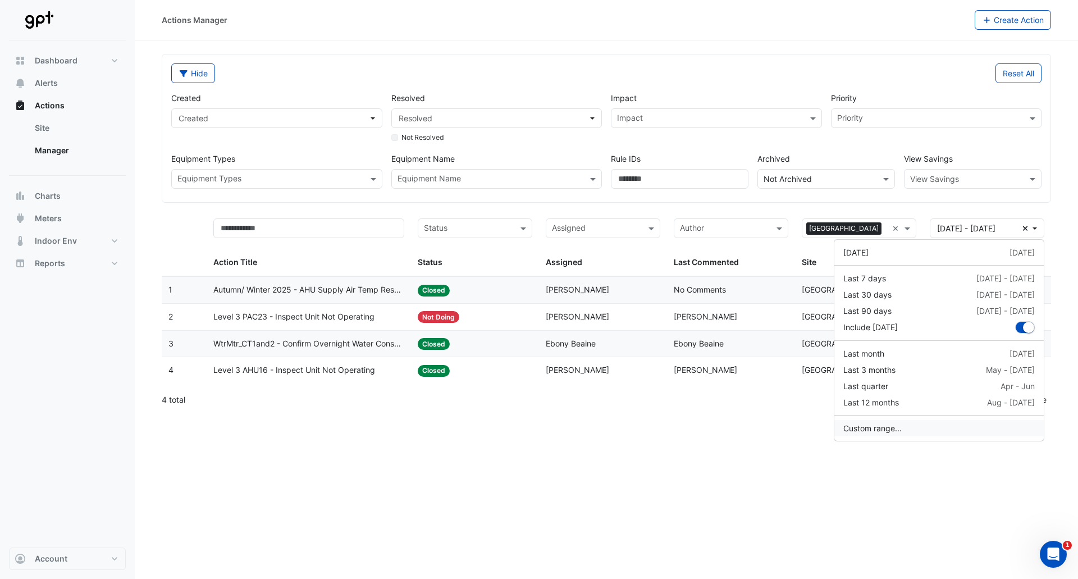
click at [869, 425] on button "Custom range..." at bounding box center [940, 428] width 210 height 16
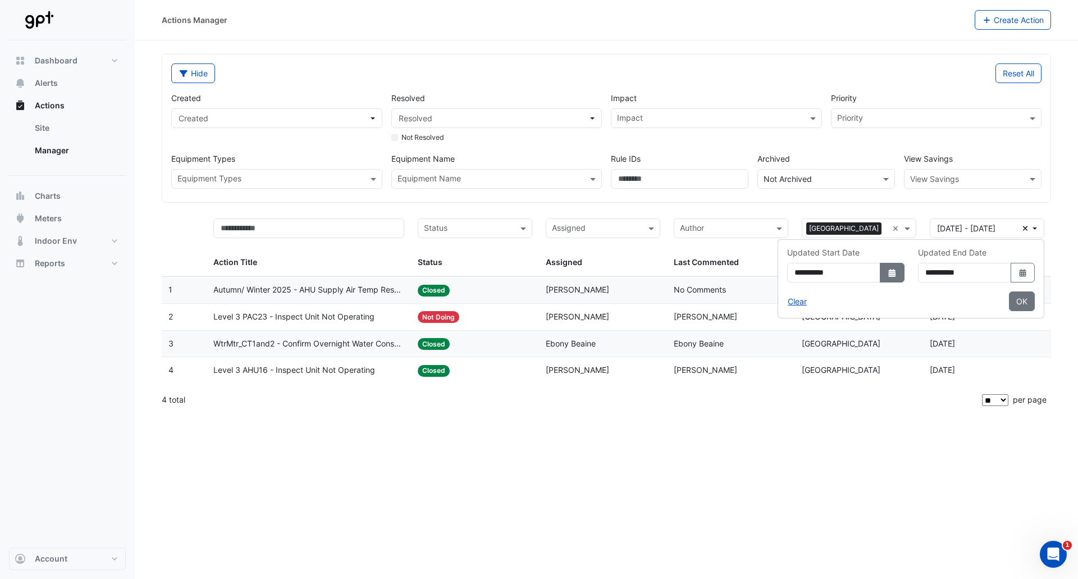
click at [889, 272] on icon "dropDown" at bounding box center [892, 273] width 7 height 8
select select "*"
select select "****"
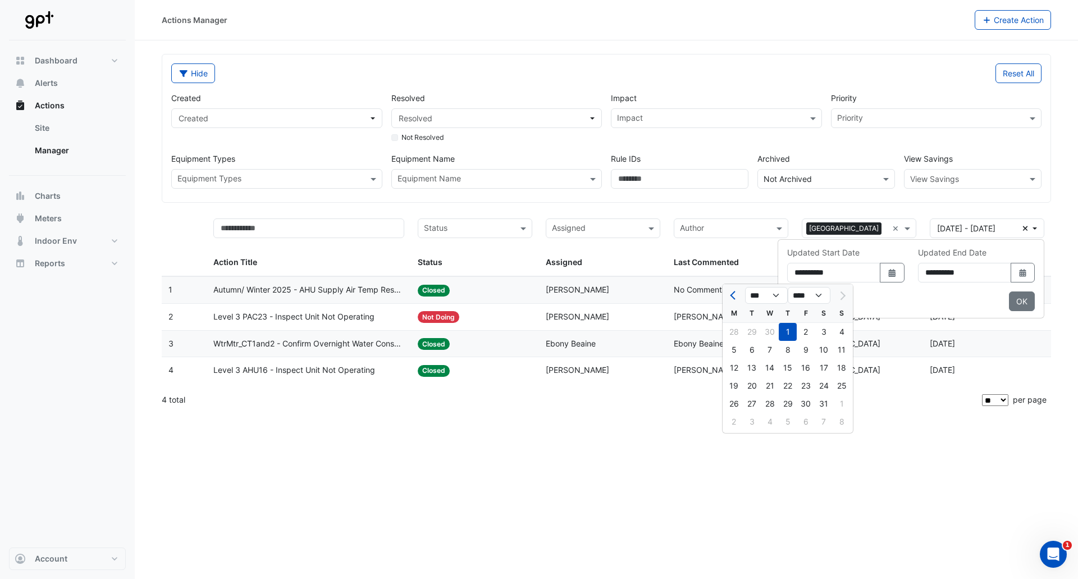
click at [842, 294] on div at bounding box center [842, 295] width 22 height 18
click at [845, 296] on div at bounding box center [842, 295] width 22 height 18
click at [773, 295] on select "*** *** *** *** ***" at bounding box center [766, 295] width 43 height 17
click at [796, 503] on div "Actions Manager Create Action Hide Reset All Created Created Resolved Resolved …" at bounding box center [606, 289] width 943 height 579
click at [787, 300] on button "Clear" at bounding box center [797, 301] width 20 height 20
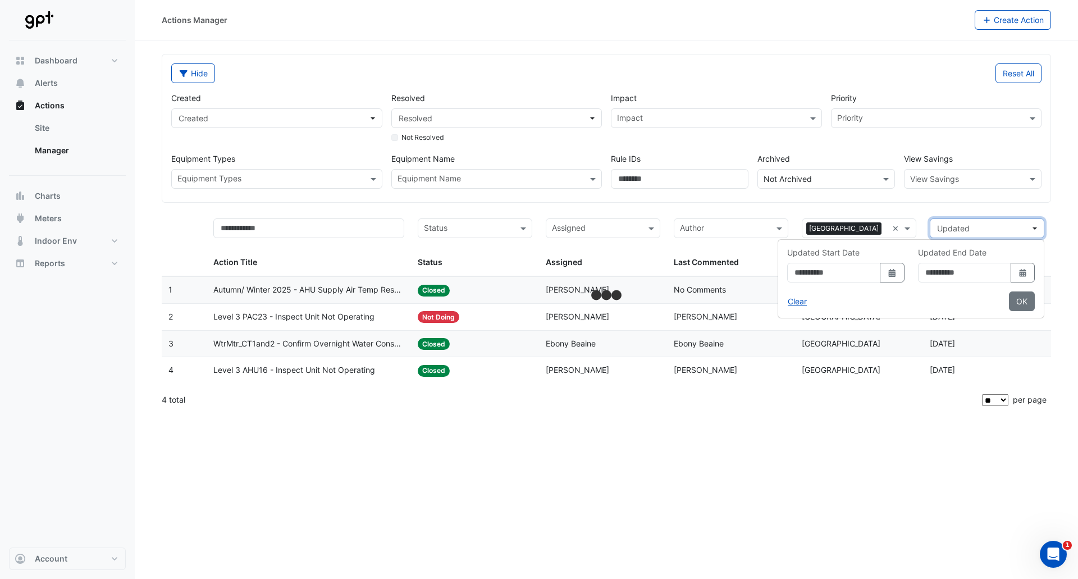
click at [990, 228] on span "Updated" at bounding box center [983, 228] width 93 height 12
click at [992, 226] on span "Updated" at bounding box center [983, 228] width 93 height 12
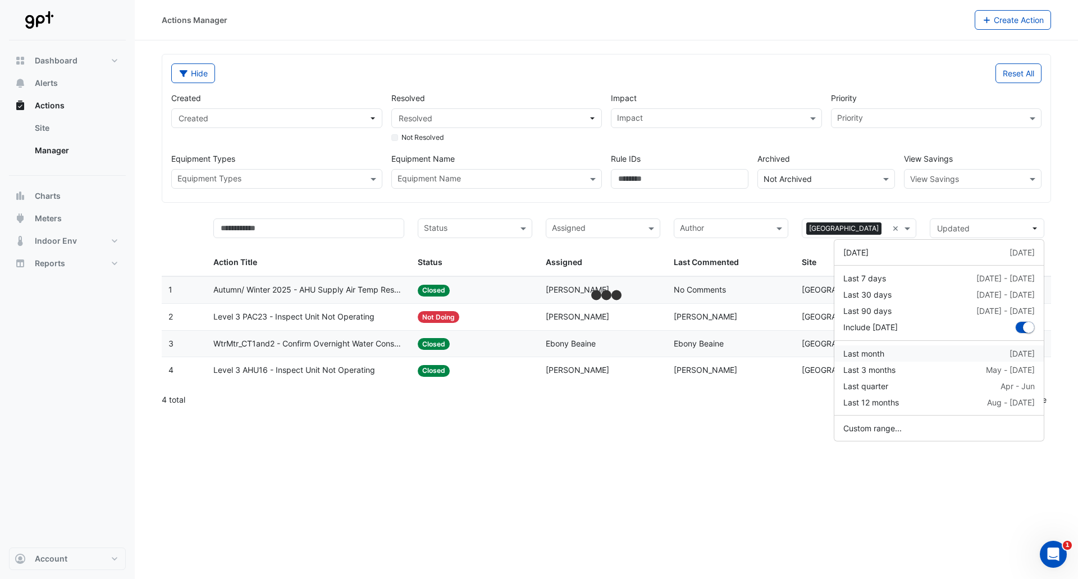
click at [876, 354] on div "Last month" at bounding box center [863, 354] width 41 height 12
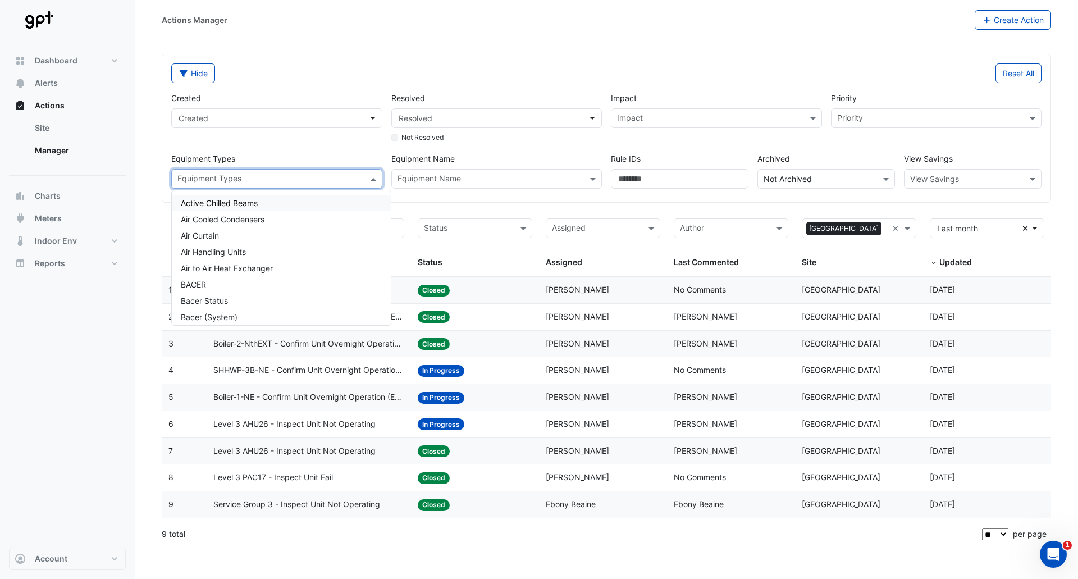
click at [375, 175] on span at bounding box center [375, 179] width 14 height 12
click at [248, 144] on div "Created Created" at bounding box center [277, 118] width 220 height 52
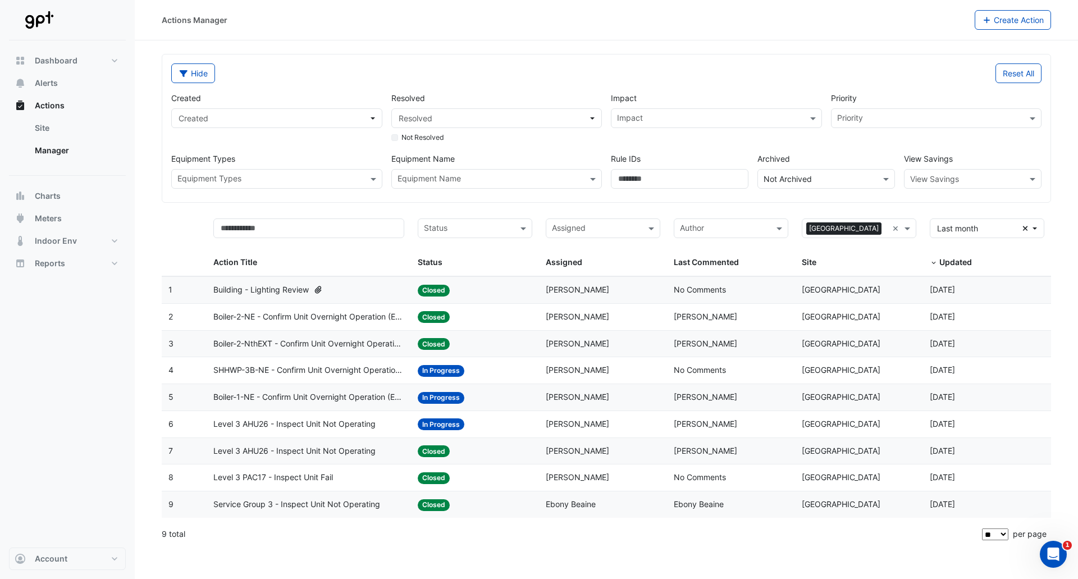
click at [905, 116] on input "text" at bounding box center [930, 119] width 186 height 12
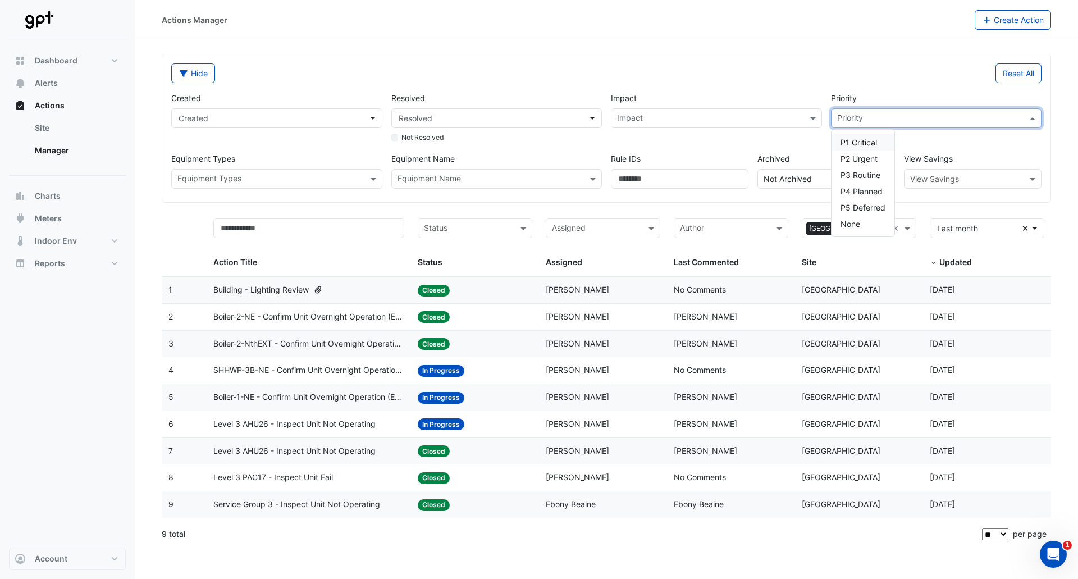
click at [768, 75] on div "Reset All" at bounding box center [828, 73] width 442 height 20
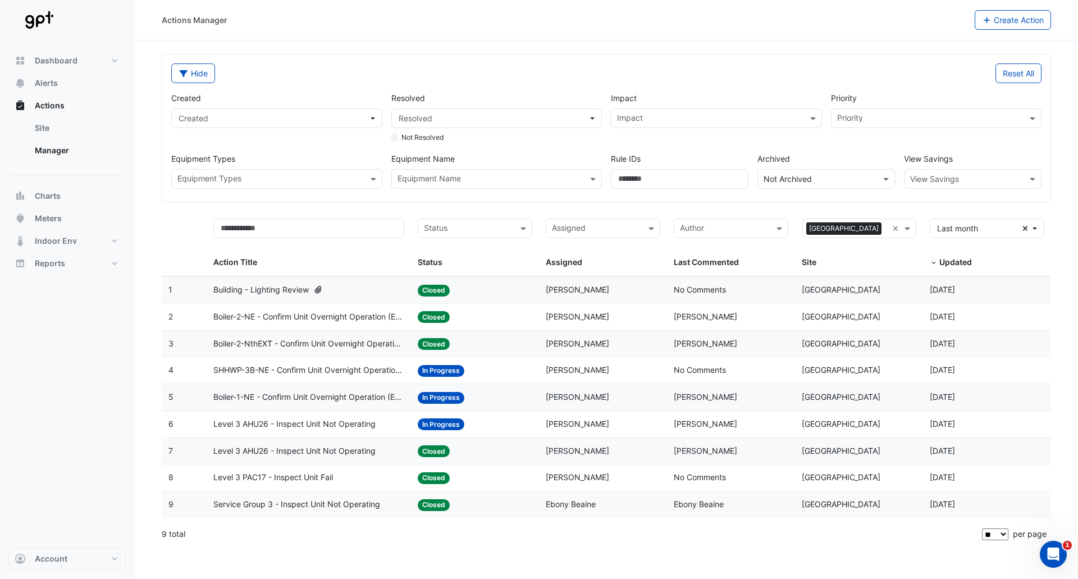
click at [687, 111] on div "Impact" at bounding box center [707, 118] width 191 height 17
click at [635, 160] on span "Energy" at bounding box center [634, 159] width 26 height 10
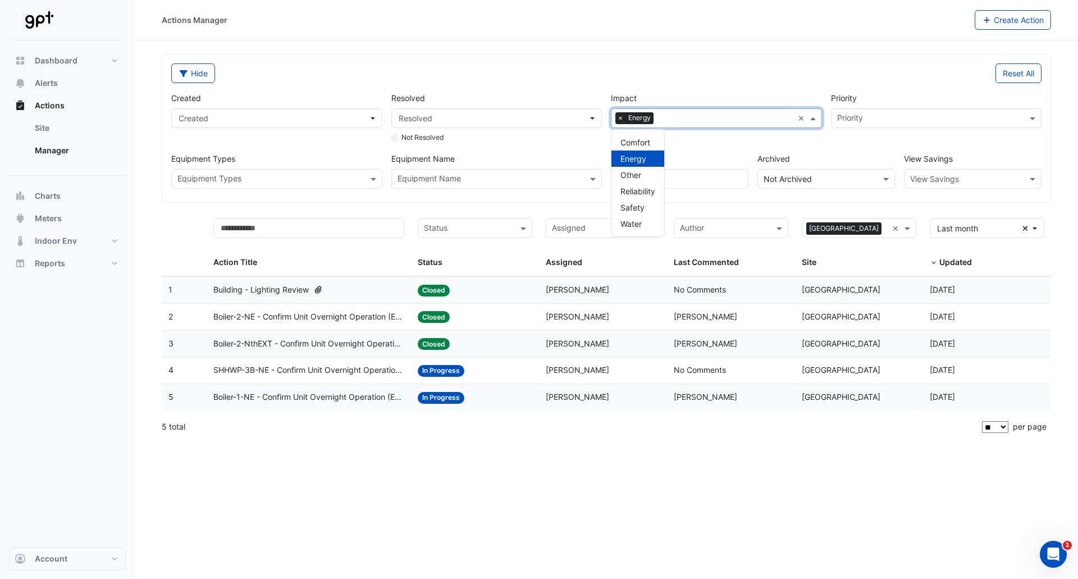
click at [814, 499] on div "Actions Manager Create Action Hide Reset All Created Created Resolved Resolved …" at bounding box center [606, 289] width 943 height 579
click at [732, 110] on div "Impact × Energy" at bounding box center [703, 118] width 182 height 17
click at [473, 472] on div "Actions Manager Create Action Hide Reset All Created Created Resolved Resolved …" at bounding box center [606, 289] width 943 height 579
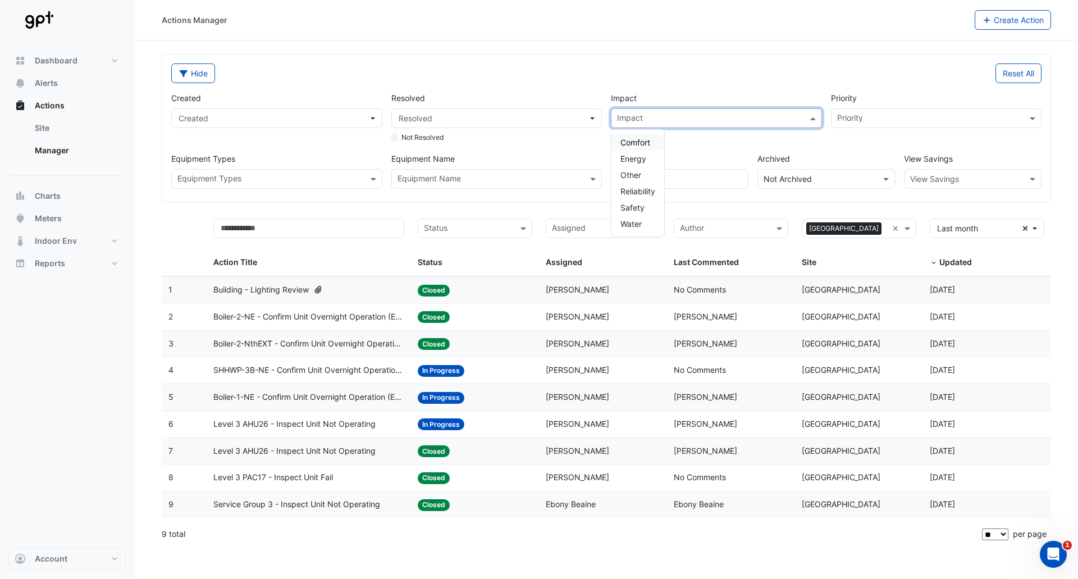
click at [758, 118] on input "text" at bounding box center [710, 119] width 186 height 12
click at [648, 143] on span "Comfort" at bounding box center [636, 143] width 30 height 10
click at [268, 289] on span "Building - Lighting Review" at bounding box center [260, 290] width 95 height 13
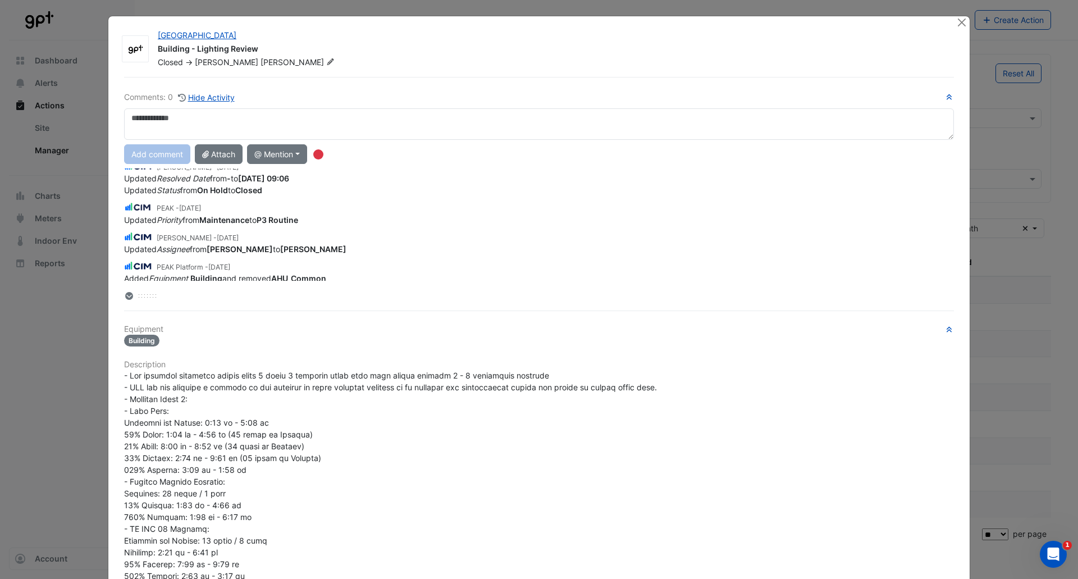
scroll to position [17, 0]
click at [960, 19] on button "Close" at bounding box center [962, 22] width 12 height 12
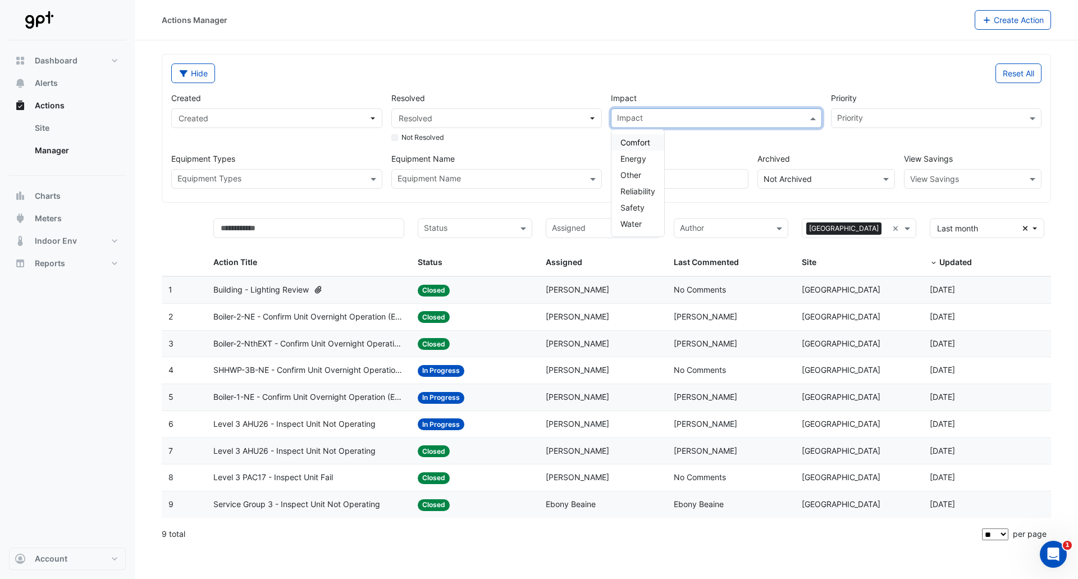
click at [722, 115] on input "text" at bounding box center [710, 119] width 186 height 12
click at [648, 144] on span "Comfort" at bounding box center [636, 143] width 30 height 10
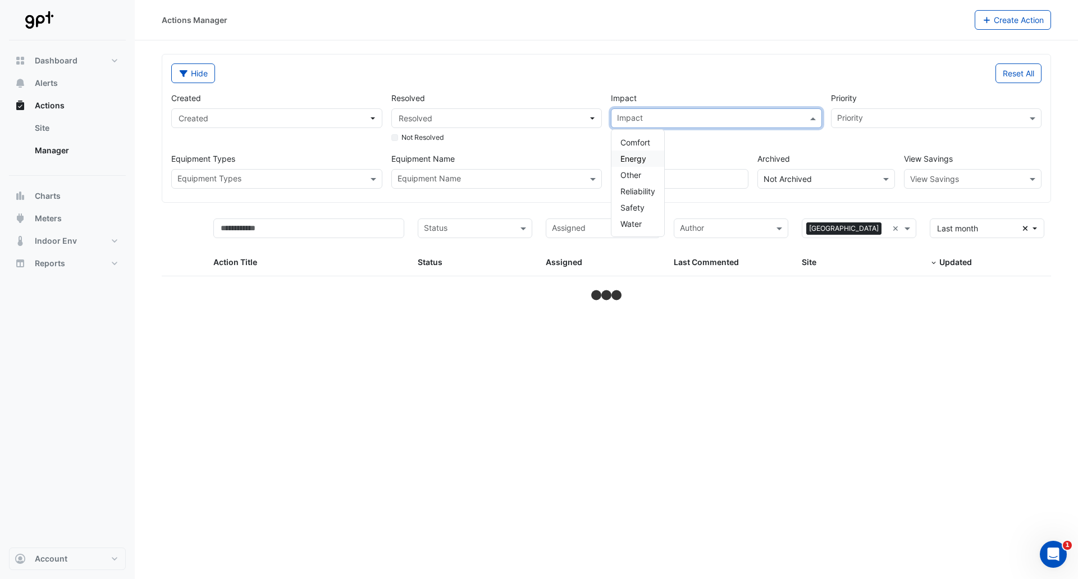
click at [633, 158] on span "Energy" at bounding box center [634, 159] width 26 height 10
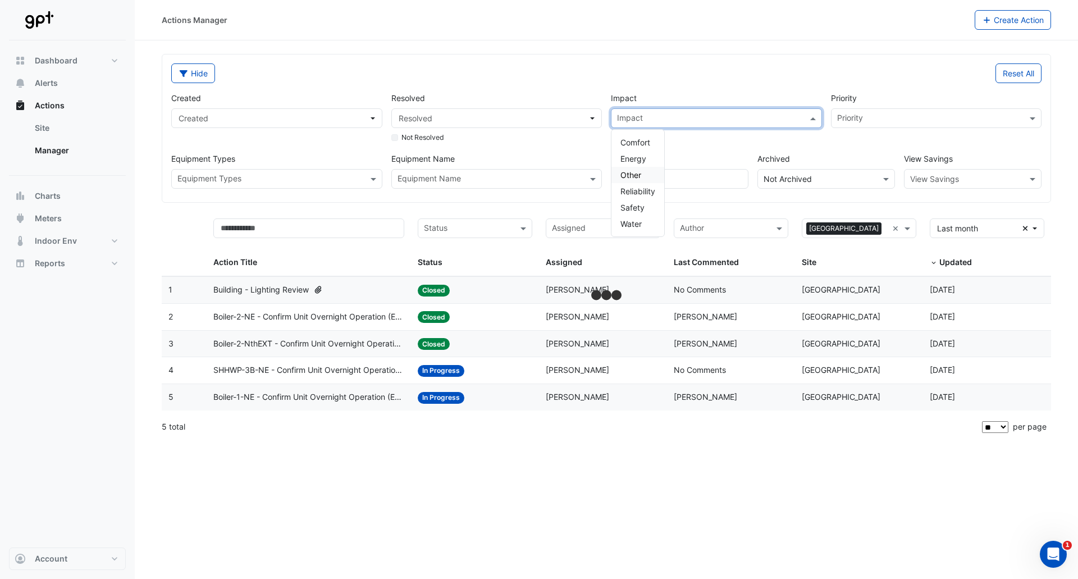
click at [634, 173] on span "Other" at bounding box center [631, 175] width 21 height 10
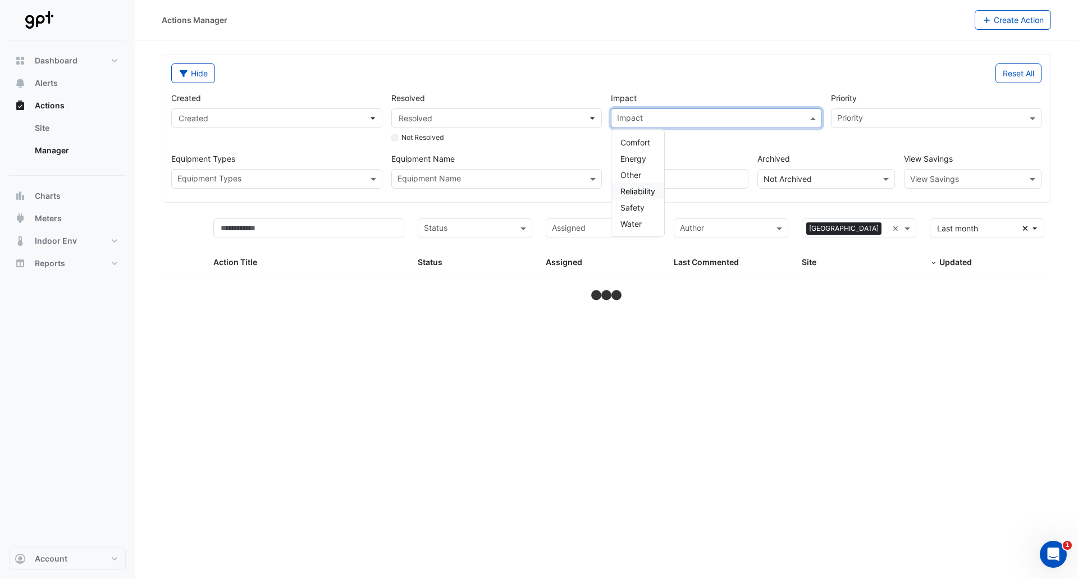
click at [646, 191] on span "Reliability" at bounding box center [638, 191] width 35 height 10
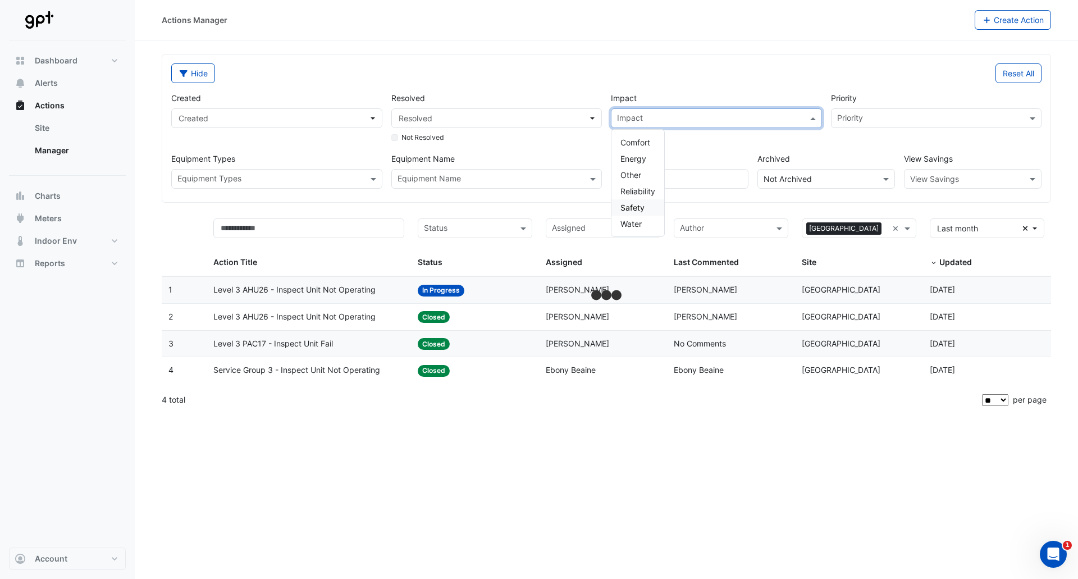
click at [640, 207] on span "Safety" at bounding box center [633, 208] width 24 height 10
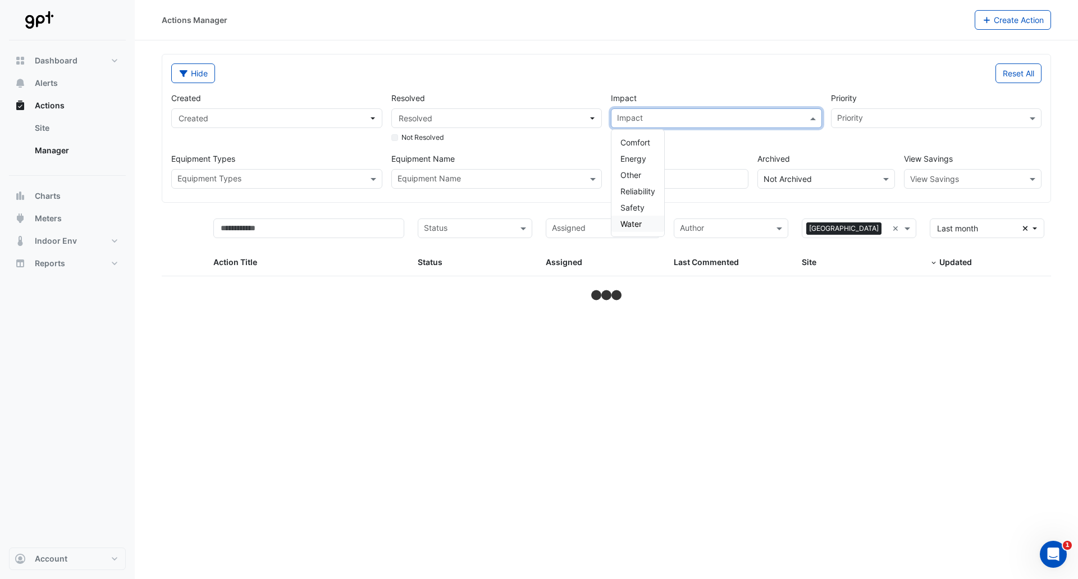
click at [630, 228] on span "Water" at bounding box center [631, 224] width 21 height 10
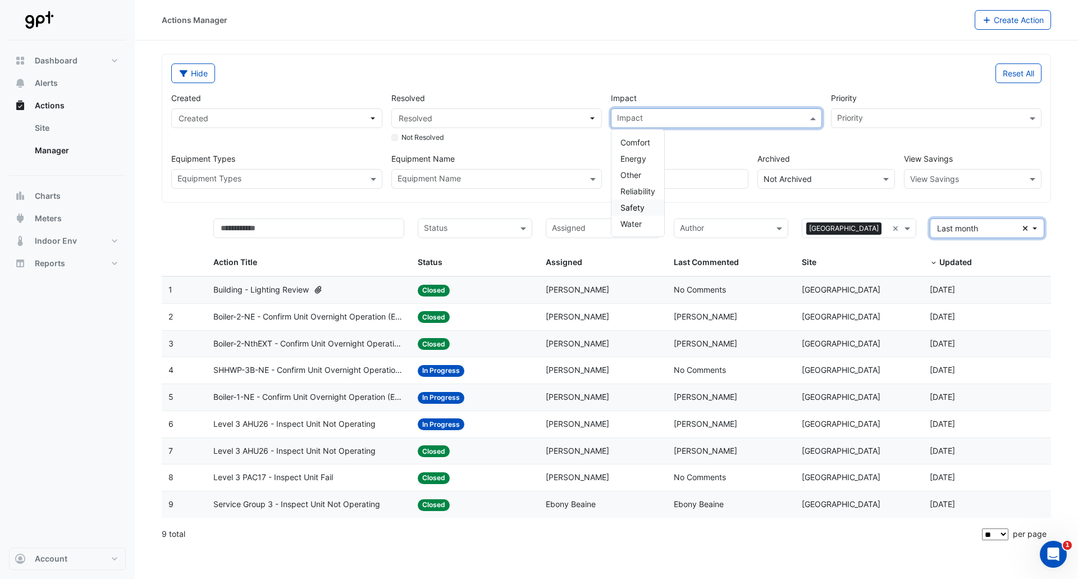
click at [994, 229] on span "Last month" at bounding box center [979, 228] width 85 height 12
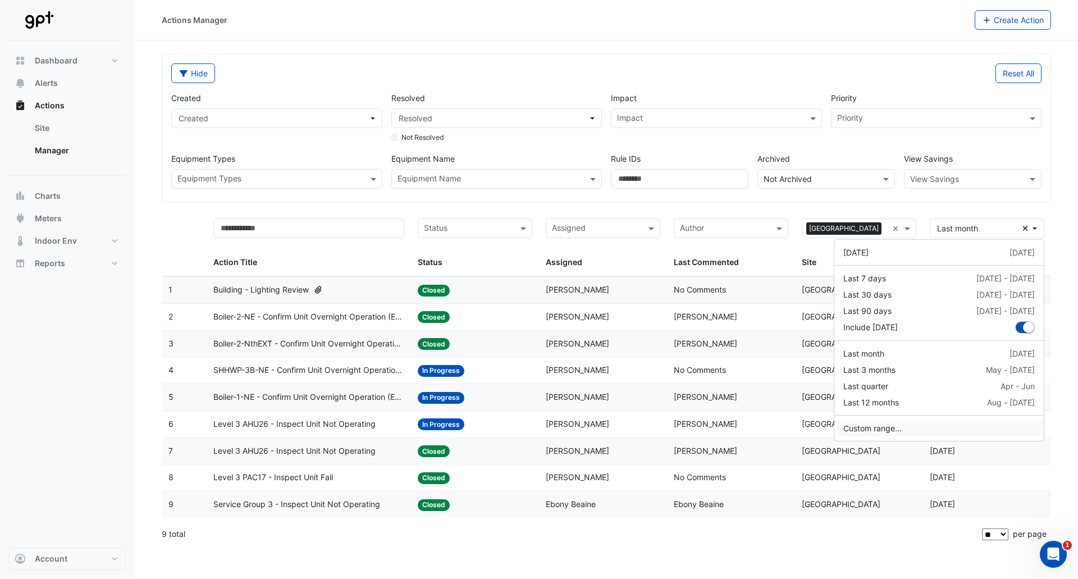
click at [895, 429] on button "Custom range..." at bounding box center [940, 428] width 210 height 16
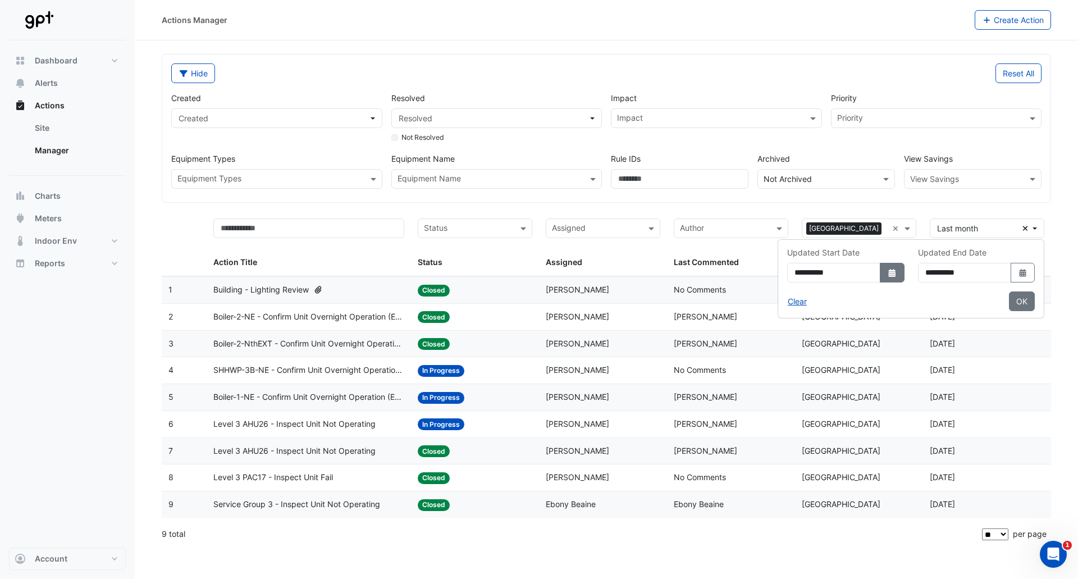
click at [889, 271] on icon "dropDown" at bounding box center [892, 273] width 7 height 8
select select "*"
select select "****"
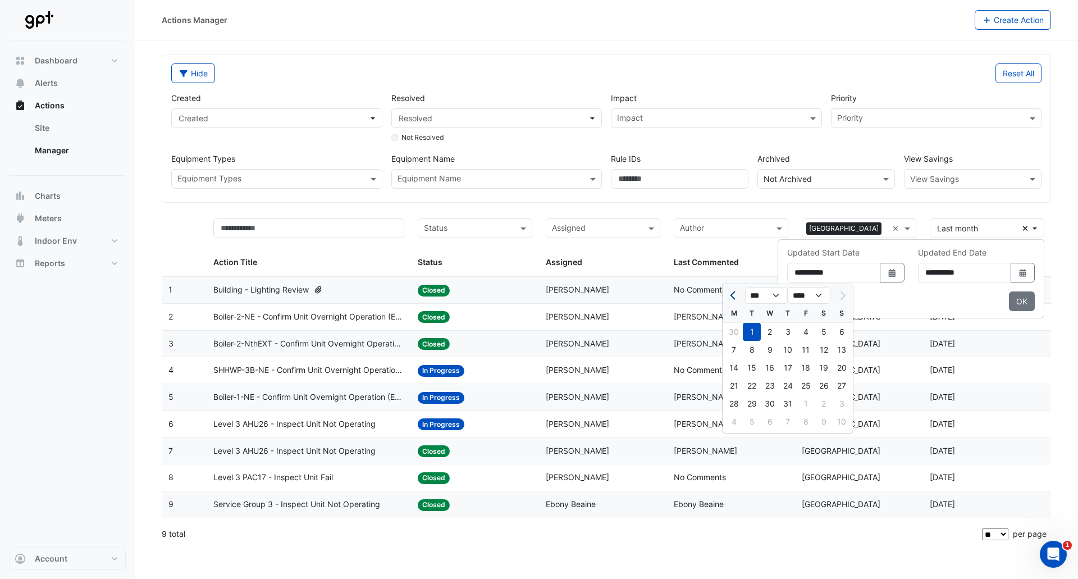
click at [732, 294] on span "Previous month" at bounding box center [734, 295] width 8 height 8
select select "*"
click at [845, 330] on div "1" at bounding box center [842, 332] width 18 height 18
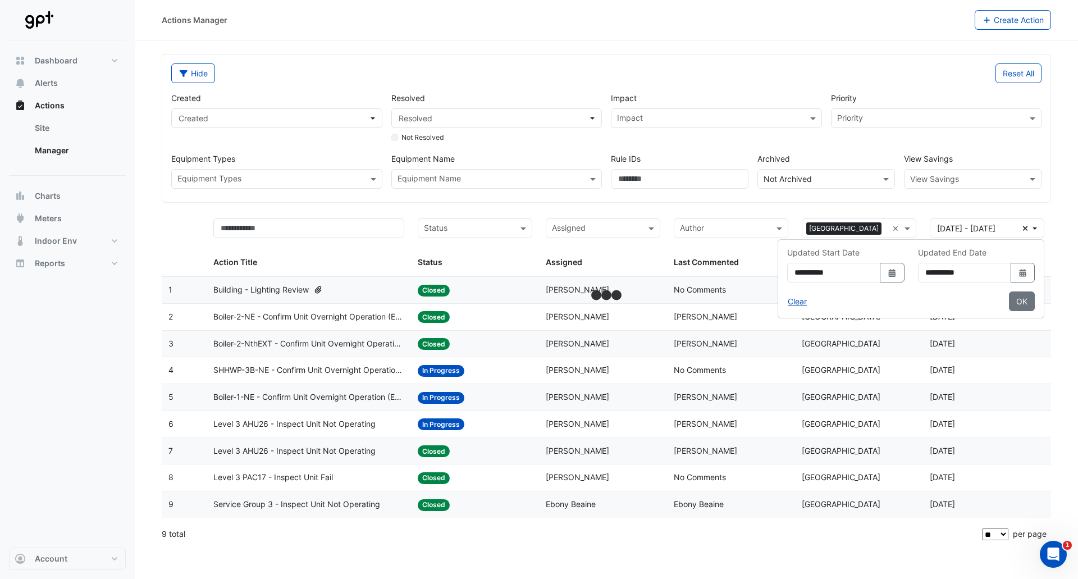
type input "**********"
click at [1023, 270] on icon "dropDown" at bounding box center [1022, 273] width 7 height 8
click at [893, 296] on span "Previous month" at bounding box center [895, 295] width 8 height 8
select select "*"
click at [891, 420] on div "30" at bounding box center [895, 422] width 18 height 18
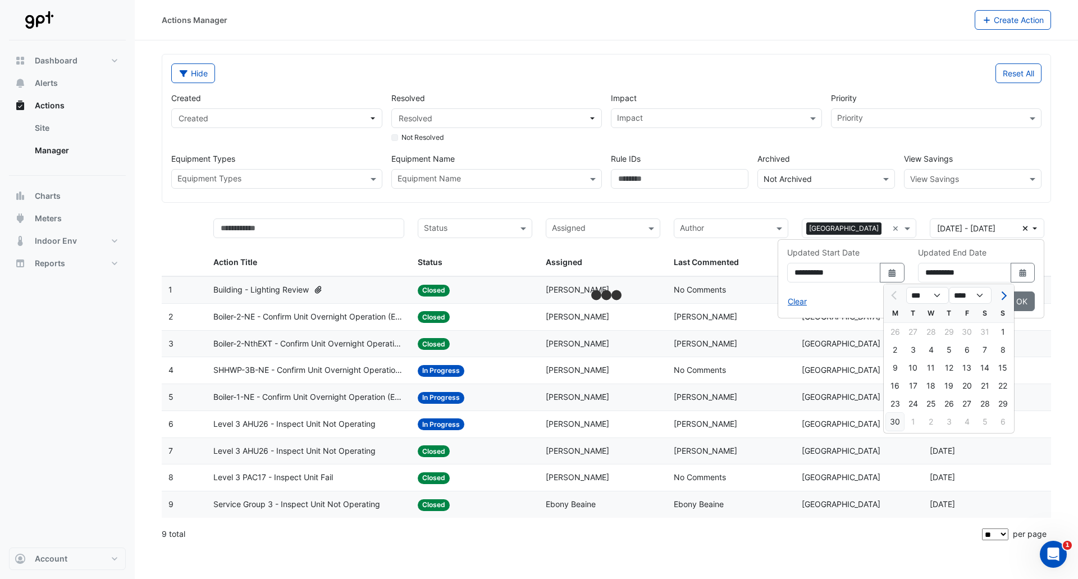
type input "**********"
click at [1023, 304] on button "OK" at bounding box center [1022, 301] width 26 height 20
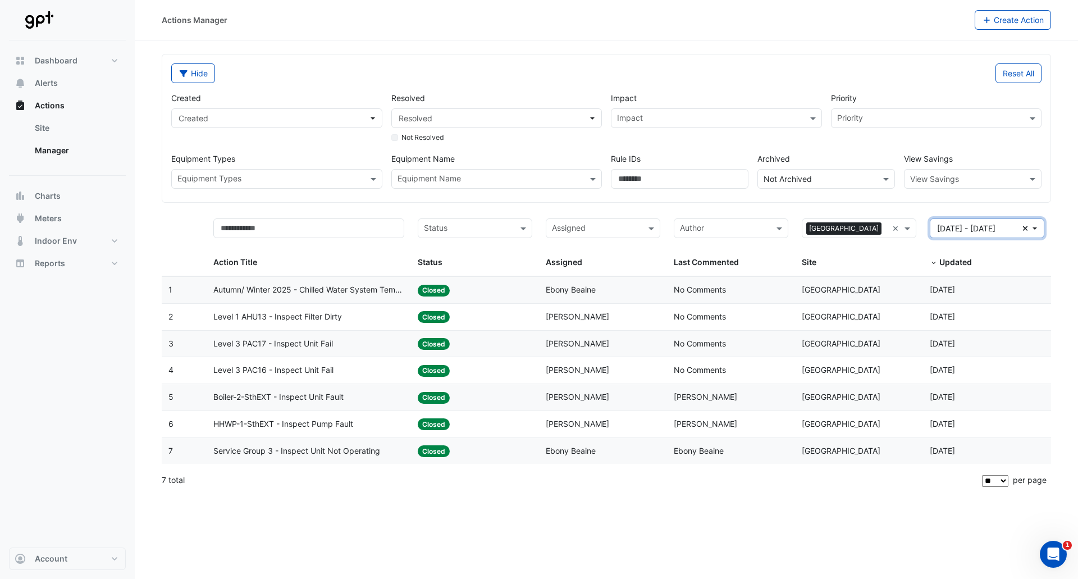
click at [1037, 226] on button "[DATE] - [DATE] Clear" at bounding box center [987, 228] width 115 height 20
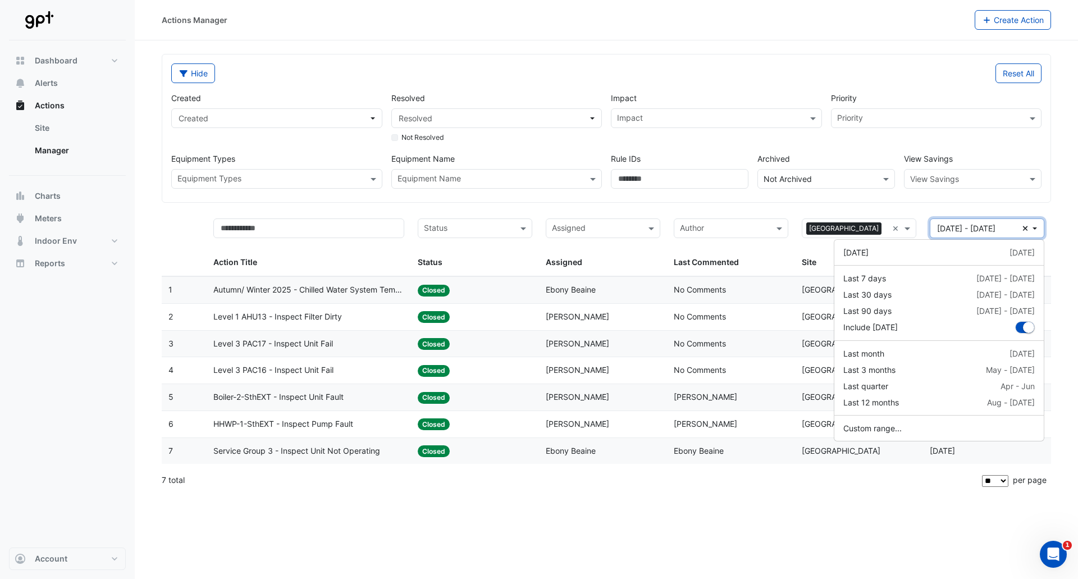
click at [1037, 226] on button "[DATE] - [DATE] Clear" at bounding box center [987, 228] width 115 height 20
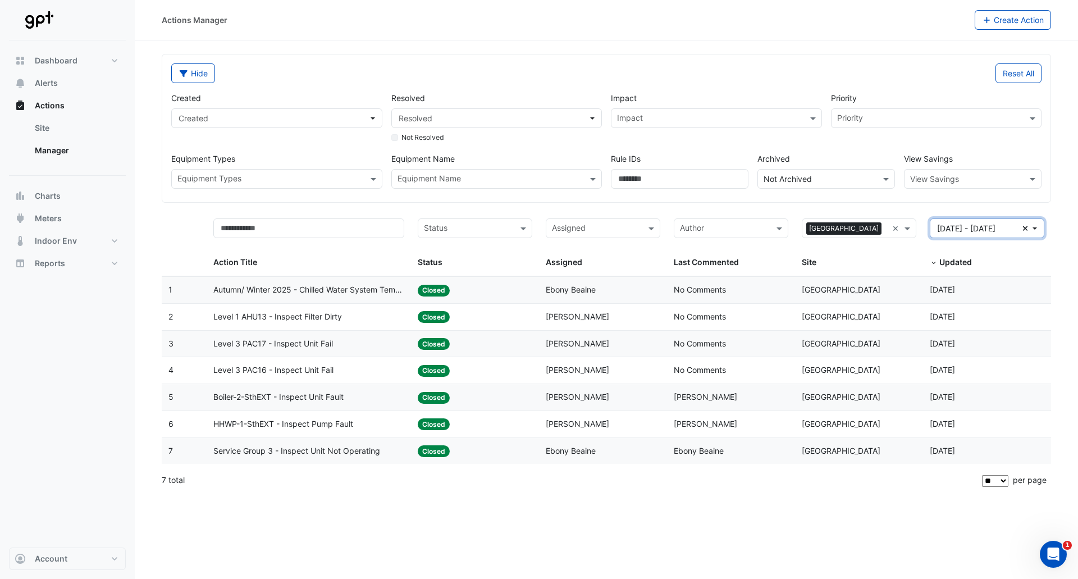
click at [1041, 227] on button "[DATE] - [DATE] Clear" at bounding box center [987, 228] width 115 height 20
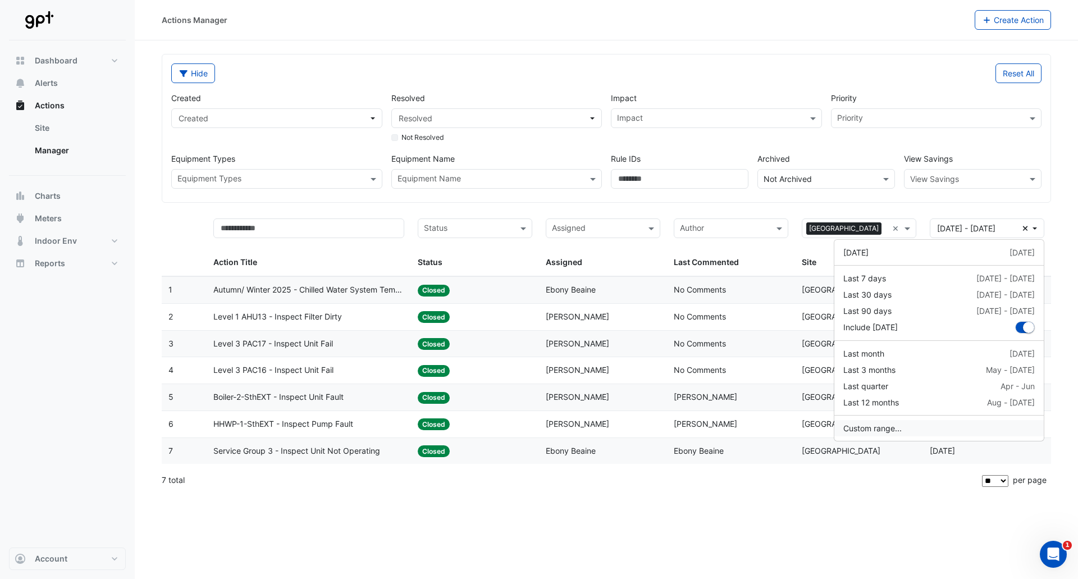
click at [883, 424] on button "Custom range..." at bounding box center [940, 428] width 210 height 16
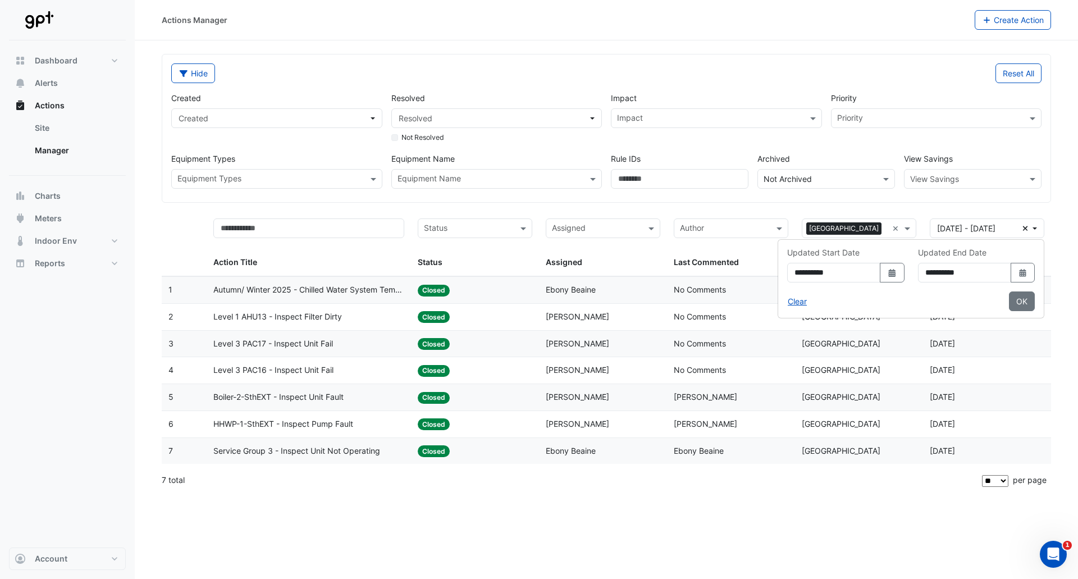
click at [945, 206] on form "Hide Reset All Created Created Resolved Resolved Not Resolved Impact Impact Pri…" at bounding box center [607, 274] width 890 height 440
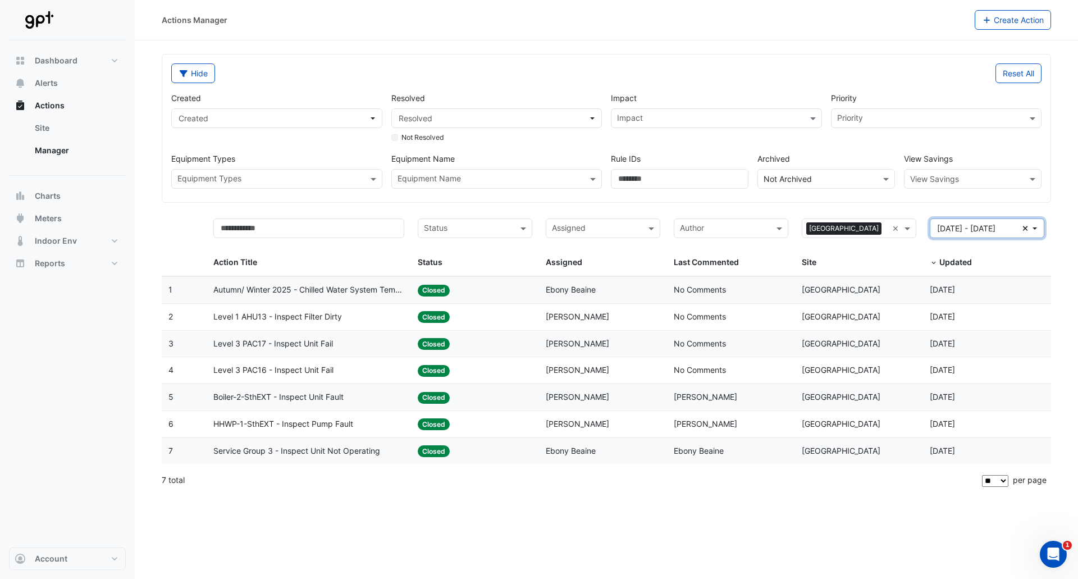
click at [1036, 227] on button "[DATE] - [DATE] Clear" at bounding box center [987, 228] width 115 height 20
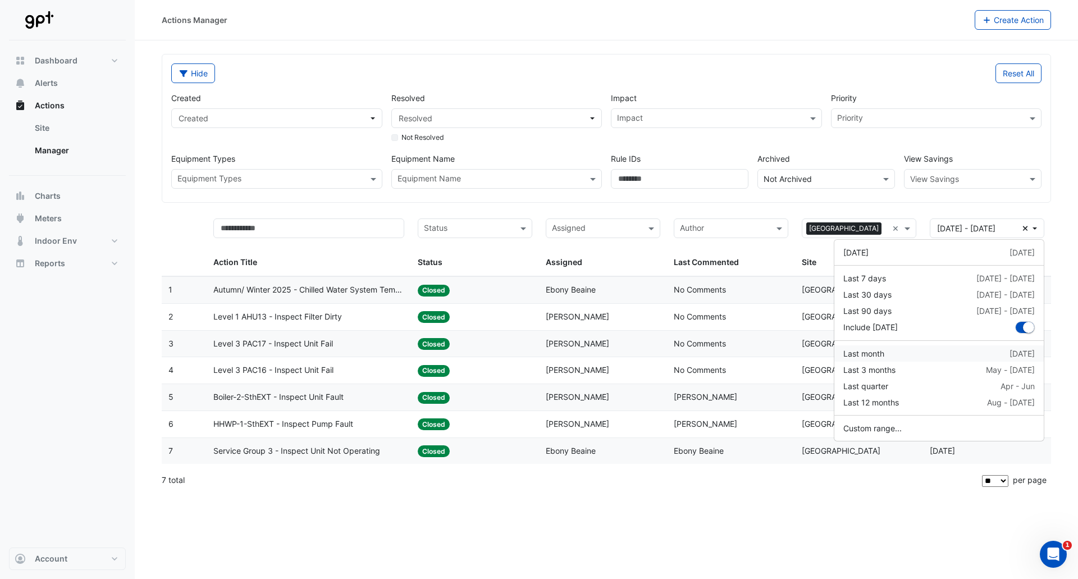
click at [876, 353] on div "Last month" at bounding box center [863, 354] width 41 height 12
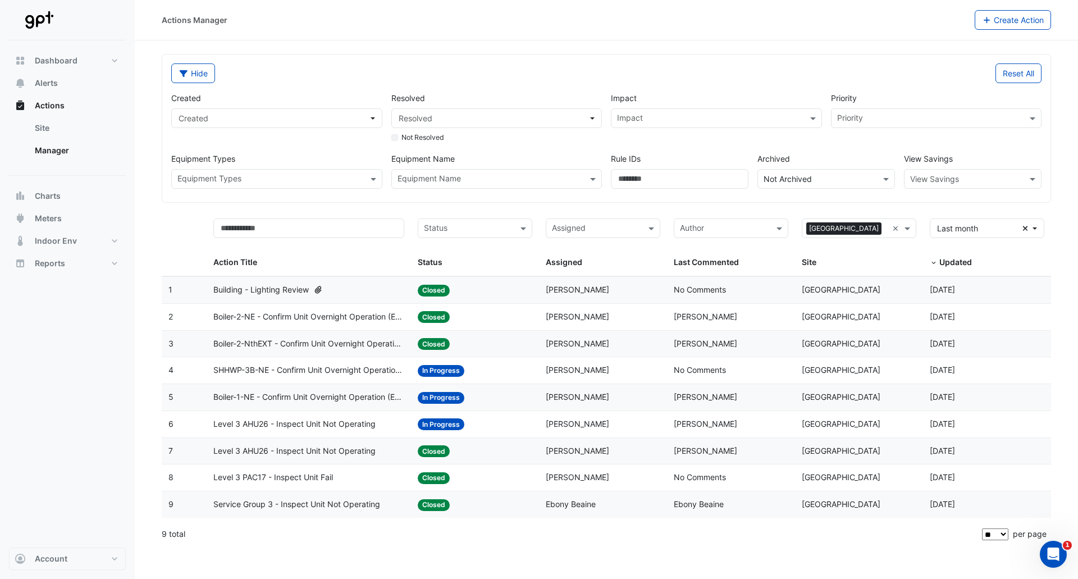
click at [313, 480] on span "Level 3 PAC17 - Inspect Unit Fail" at bounding box center [273, 477] width 120 height 13
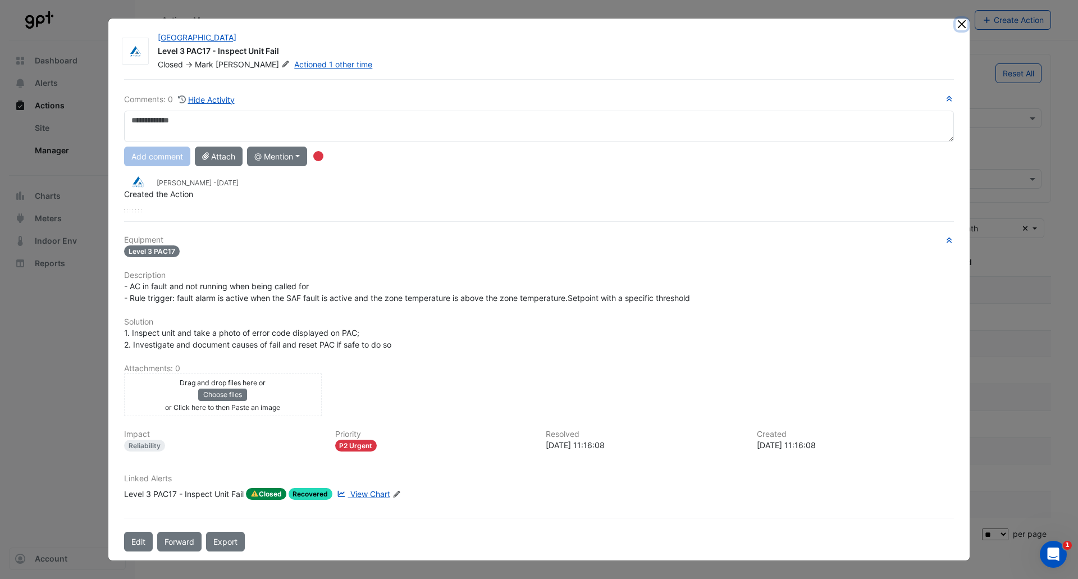
click at [960, 24] on button "Close" at bounding box center [962, 25] width 12 height 12
